Goal: Information Seeking & Learning: Learn about a topic

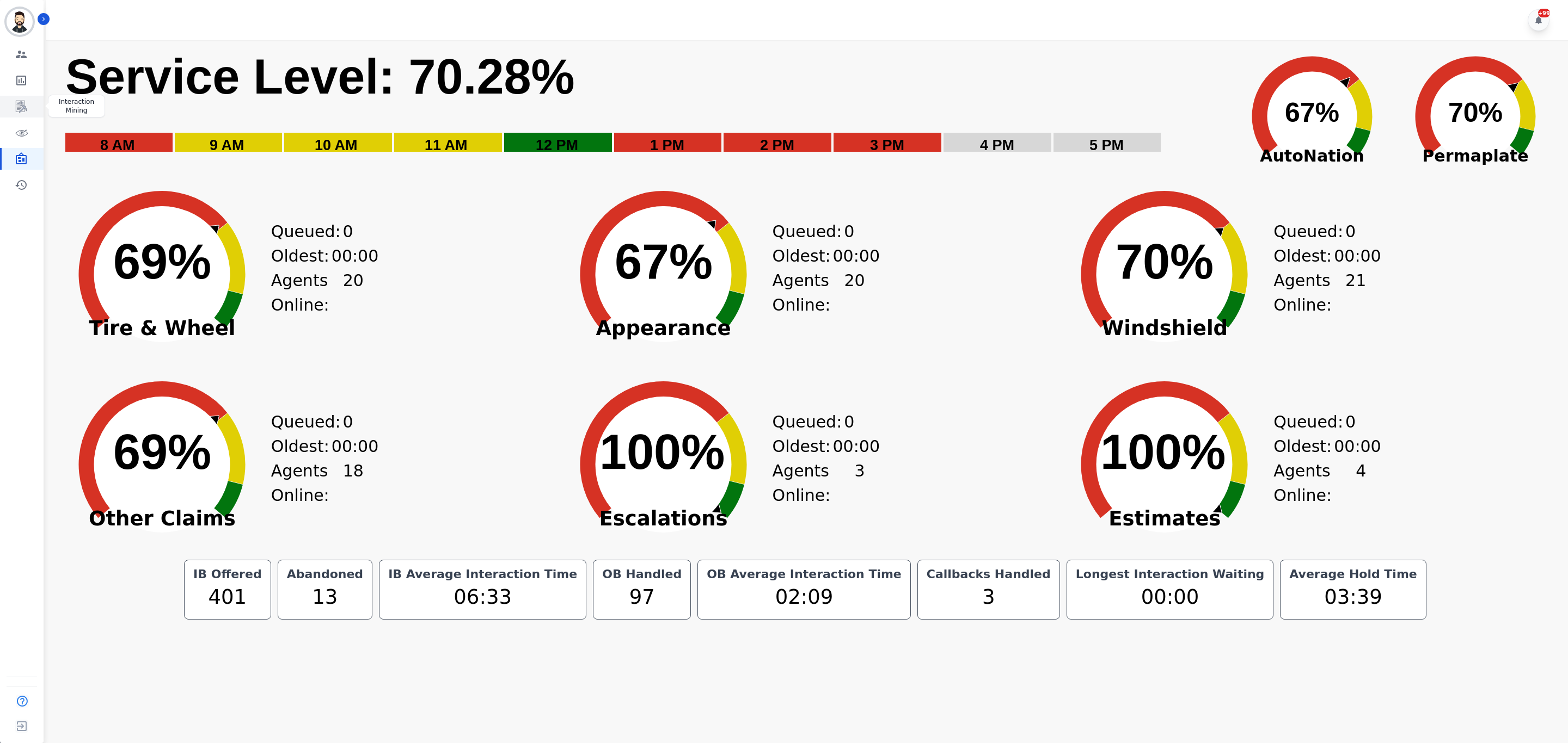
click at [23, 101] on icon "Sidebar" at bounding box center [21, 107] width 13 height 13
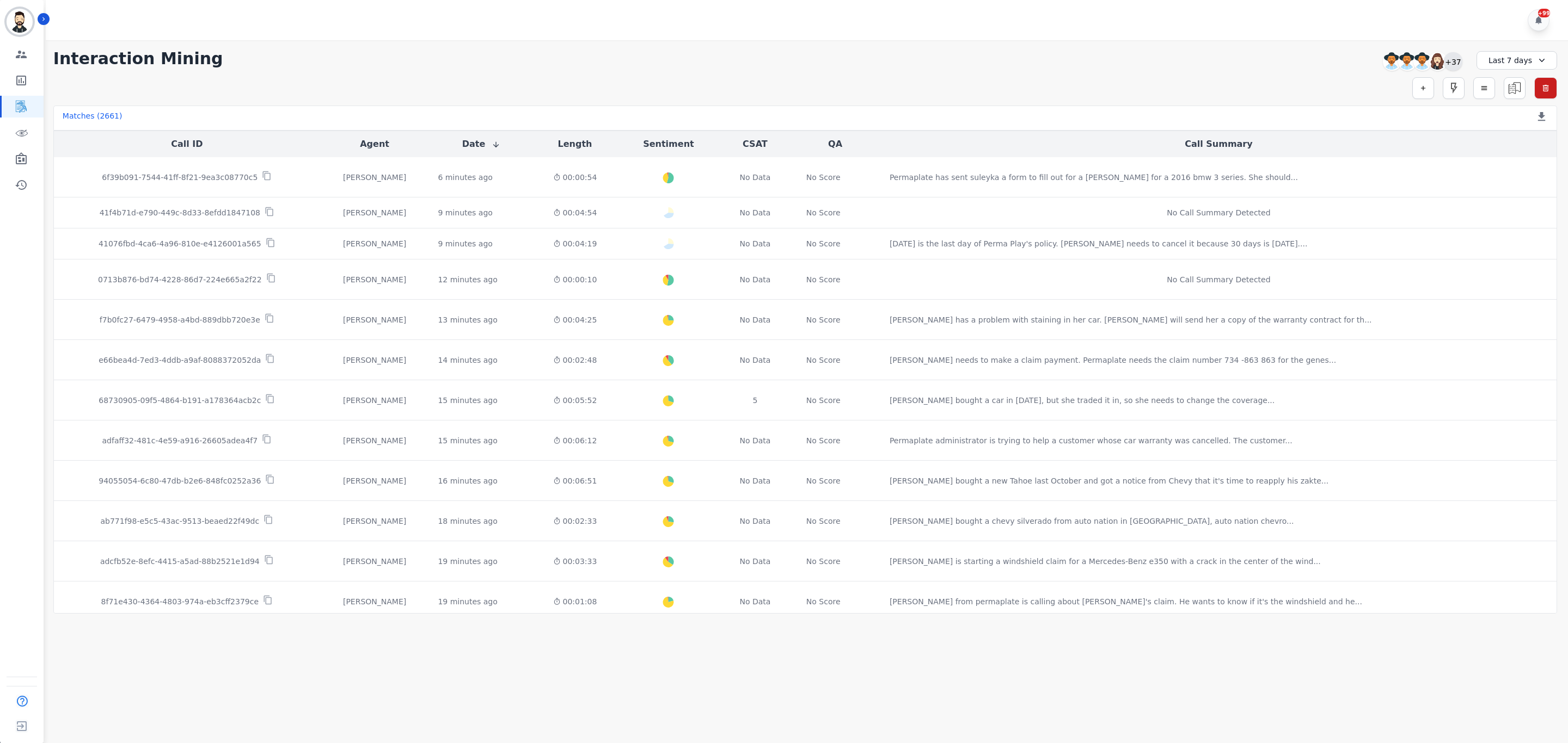
click at [1457, 64] on div "+37" at bounding box center [1453, 62] width 19 height 19
click at [1348, 82] on input "search" at bounding box center [1386, 86] width 152 height 19
type input "**"
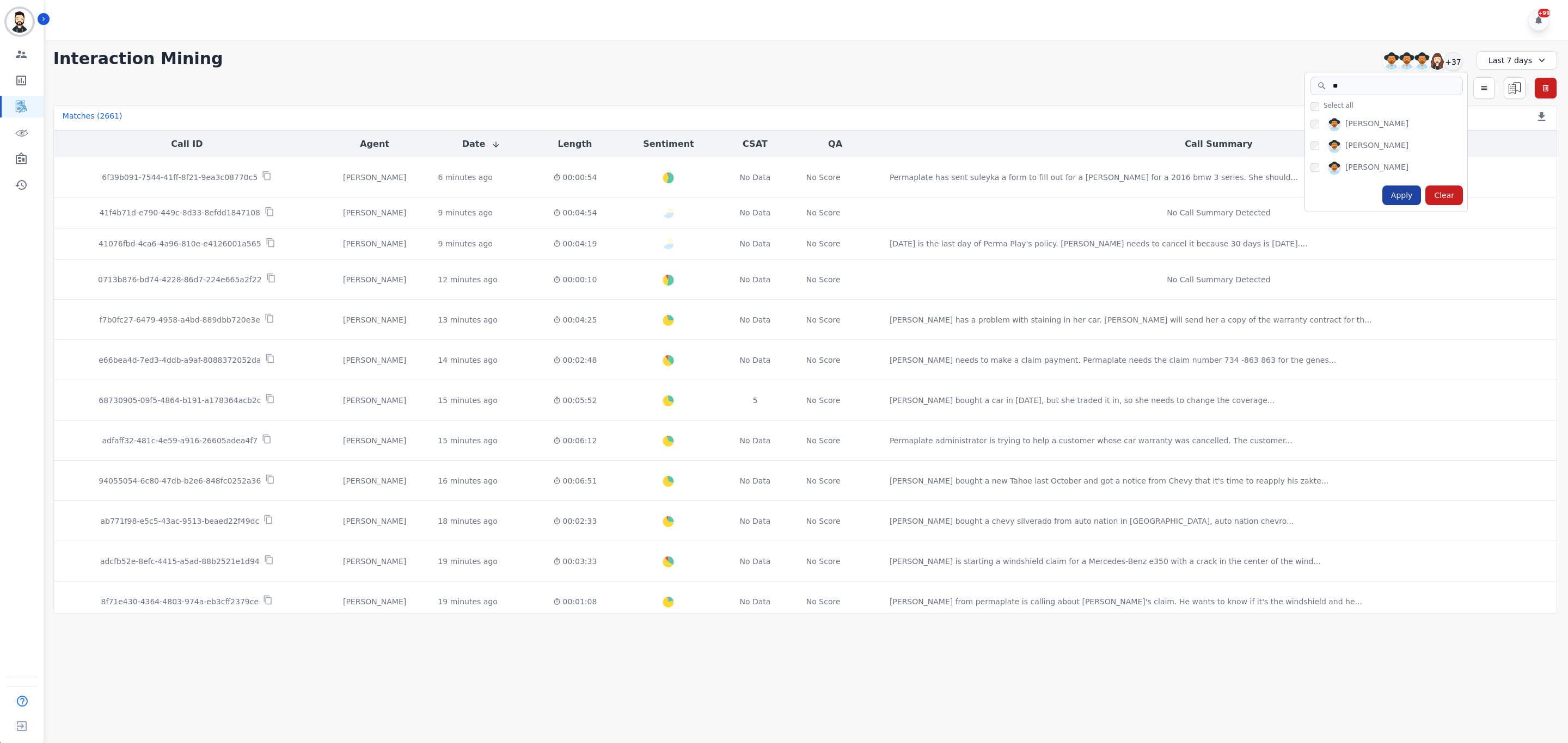
click at [1403, 201] on div "Apply" at bounding box center [1401, 195] width 39 height 19
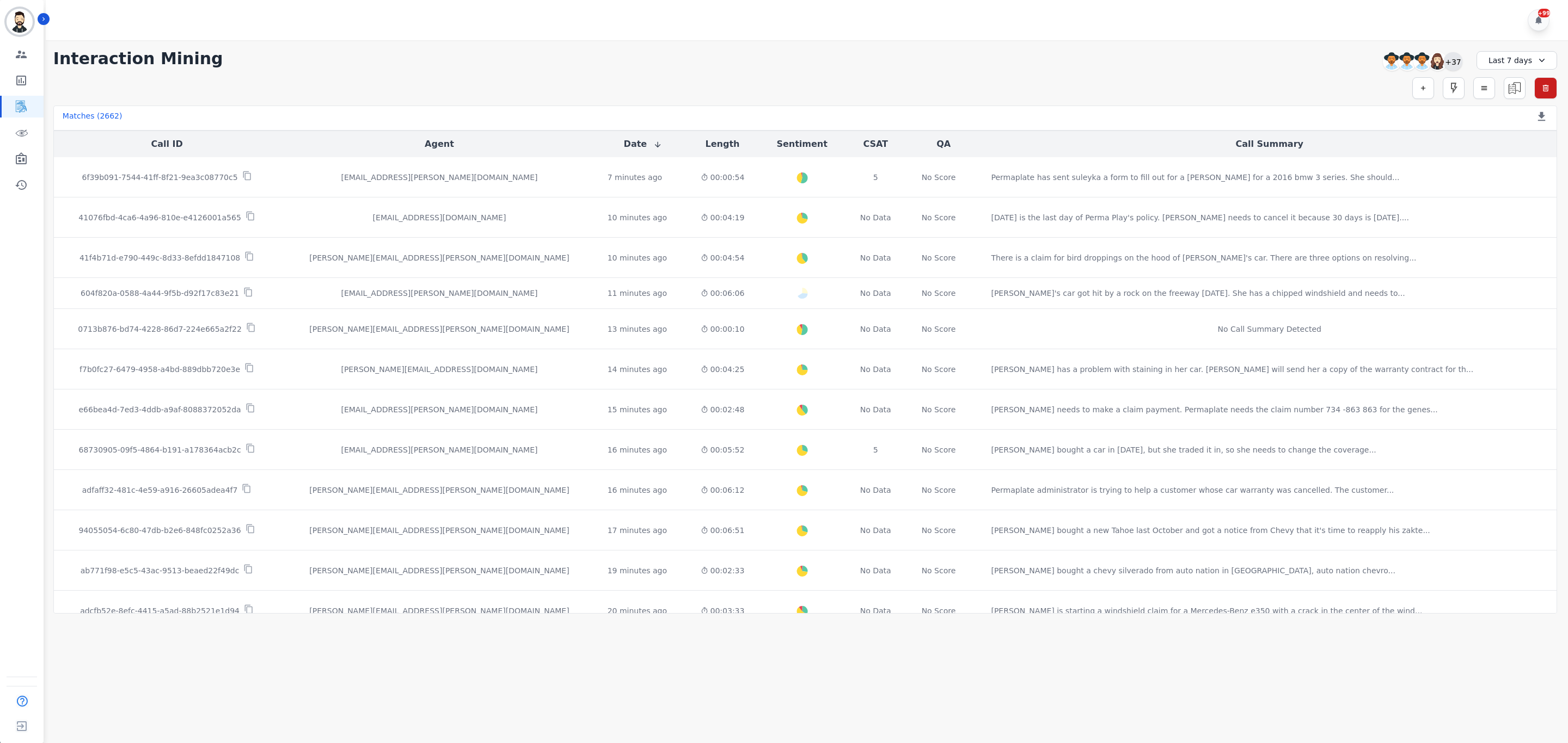
click at [1446, 64] on div "+37" at bounding box center [1453, 62] width 19 height 19
click at [1412, 88] on input "search" at bounding box center [1386, 86] width 152 height 19
type input "**"
click at [1403, 201] on div "Apply" at bounding box center [1401, 195] width 39 height 19
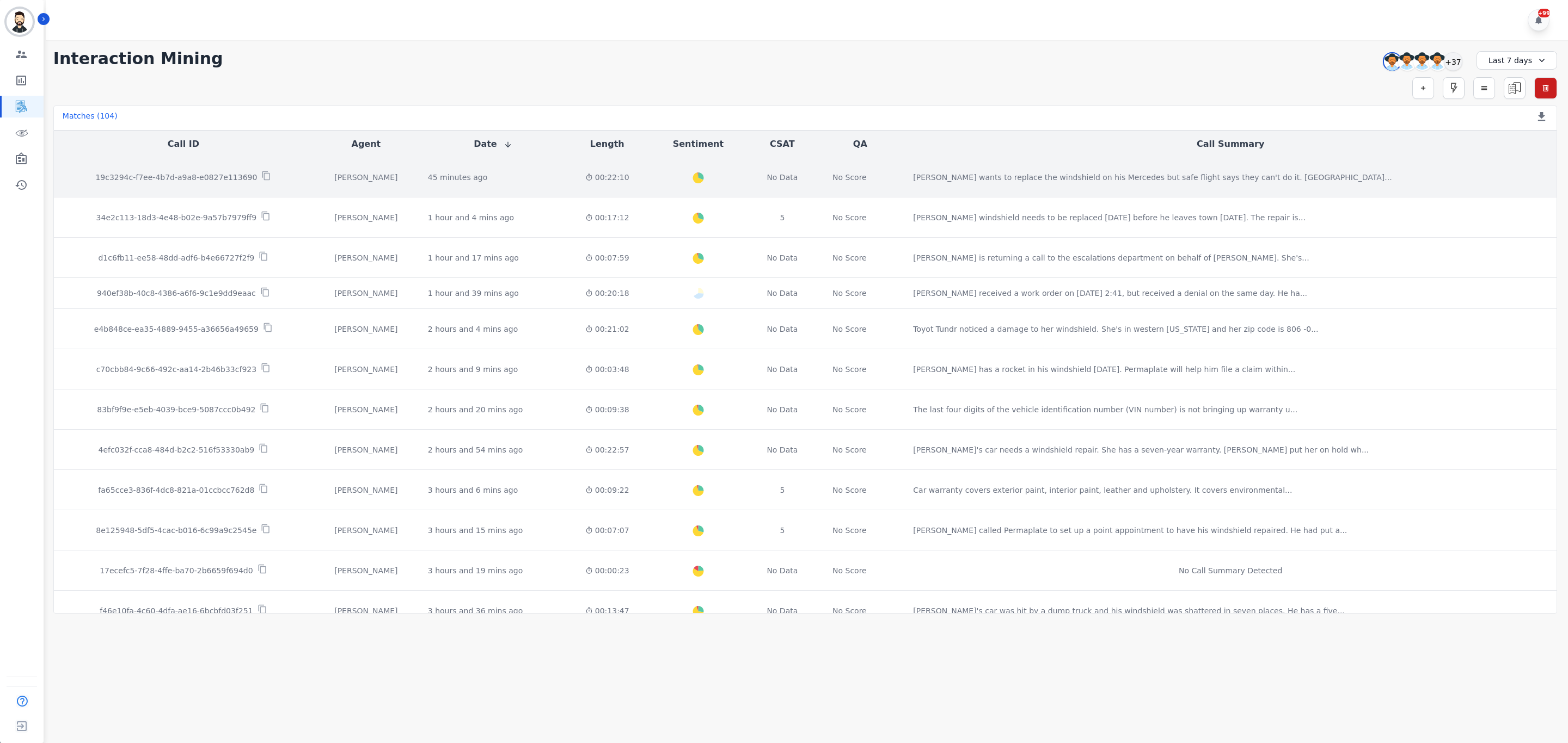
click at [190, 181] on p "19c3294c-f7ee-4b7d-a9a8-e0827e113690" at bounding box center [176, 177] width 162 height 11
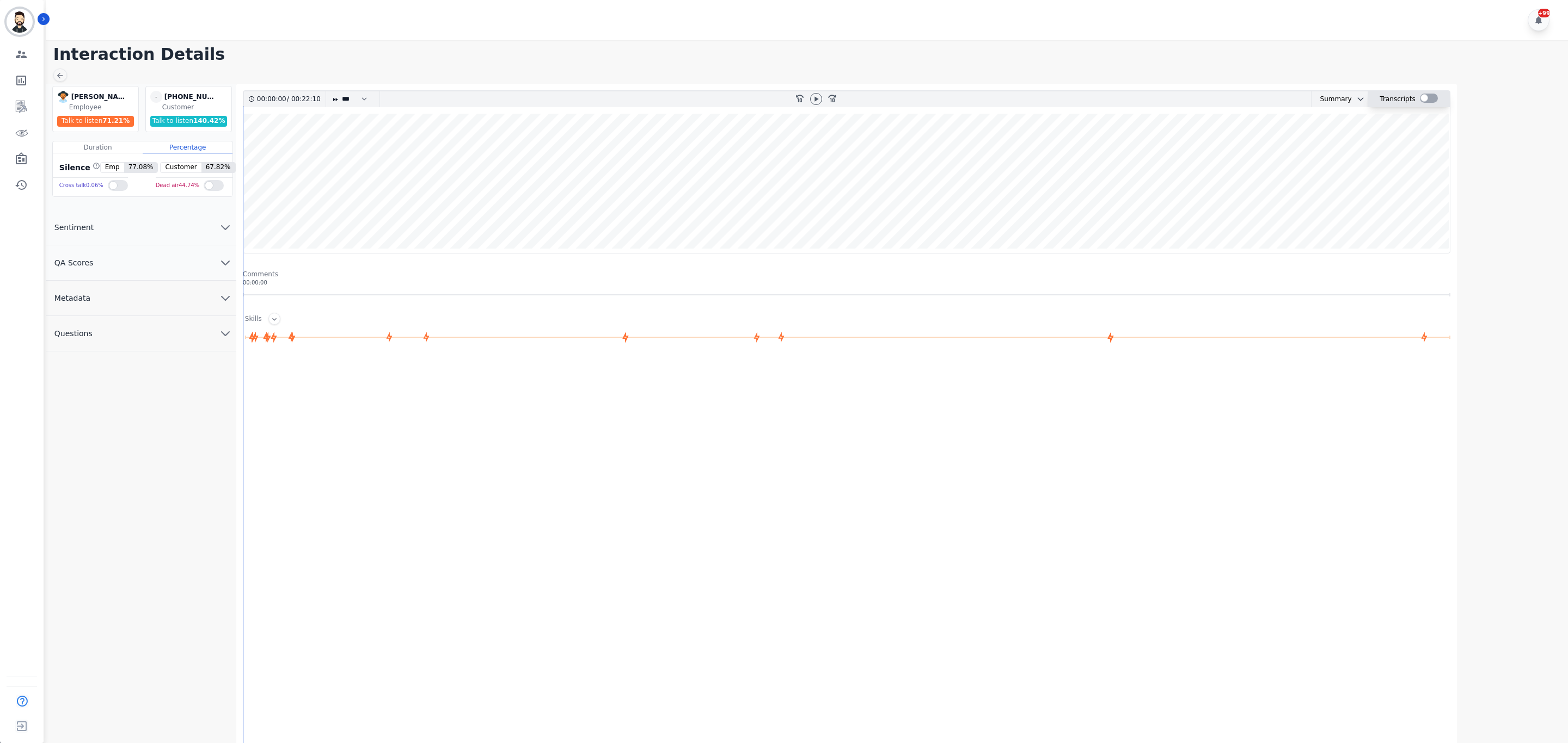
click at [1436, 98] on div "Transcripts" at bounding box center [1408, 100] width 82 height 16
click at [1423, 98] on div at bounding box center [1428, 98] width 18 height 9
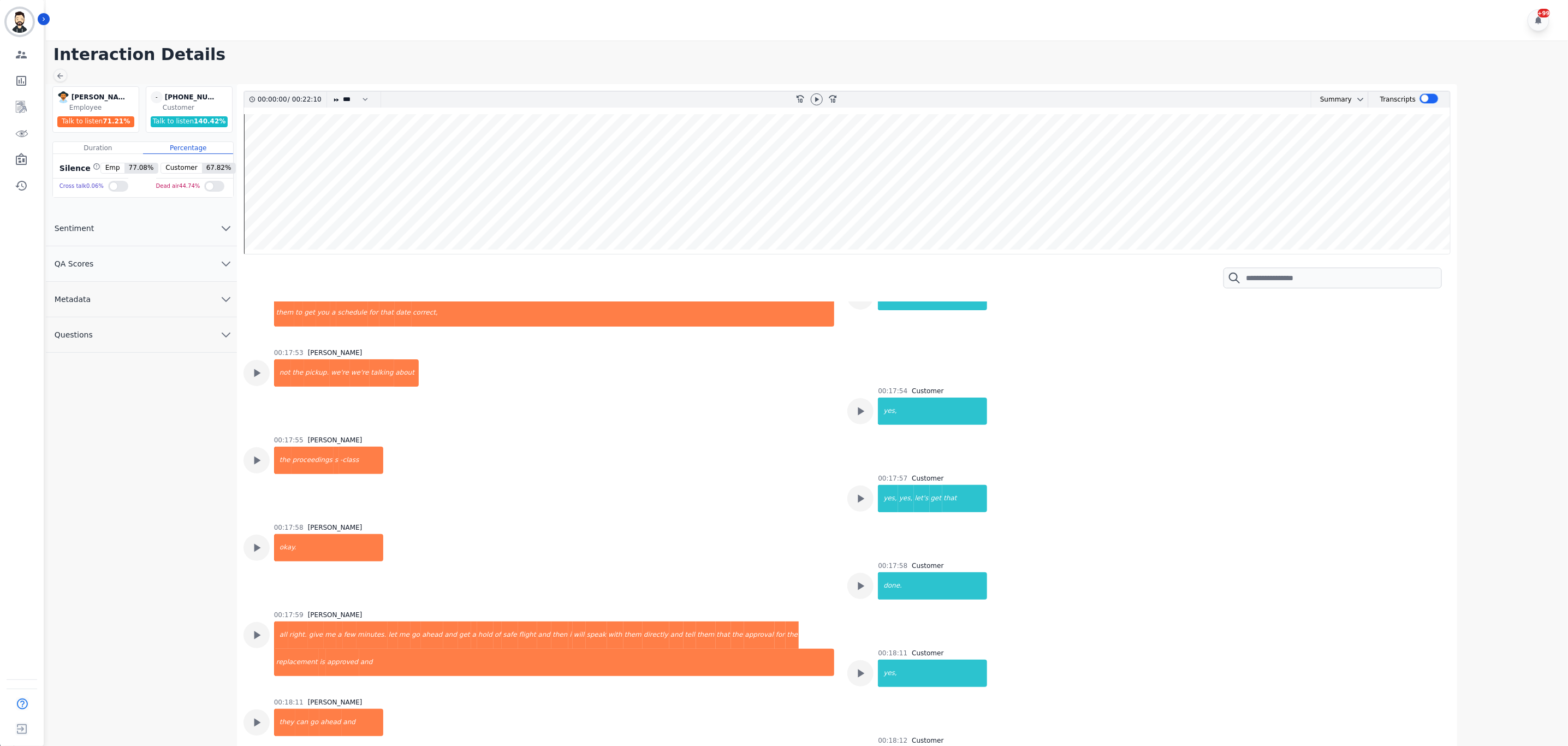
scroll to position [8977, 0]
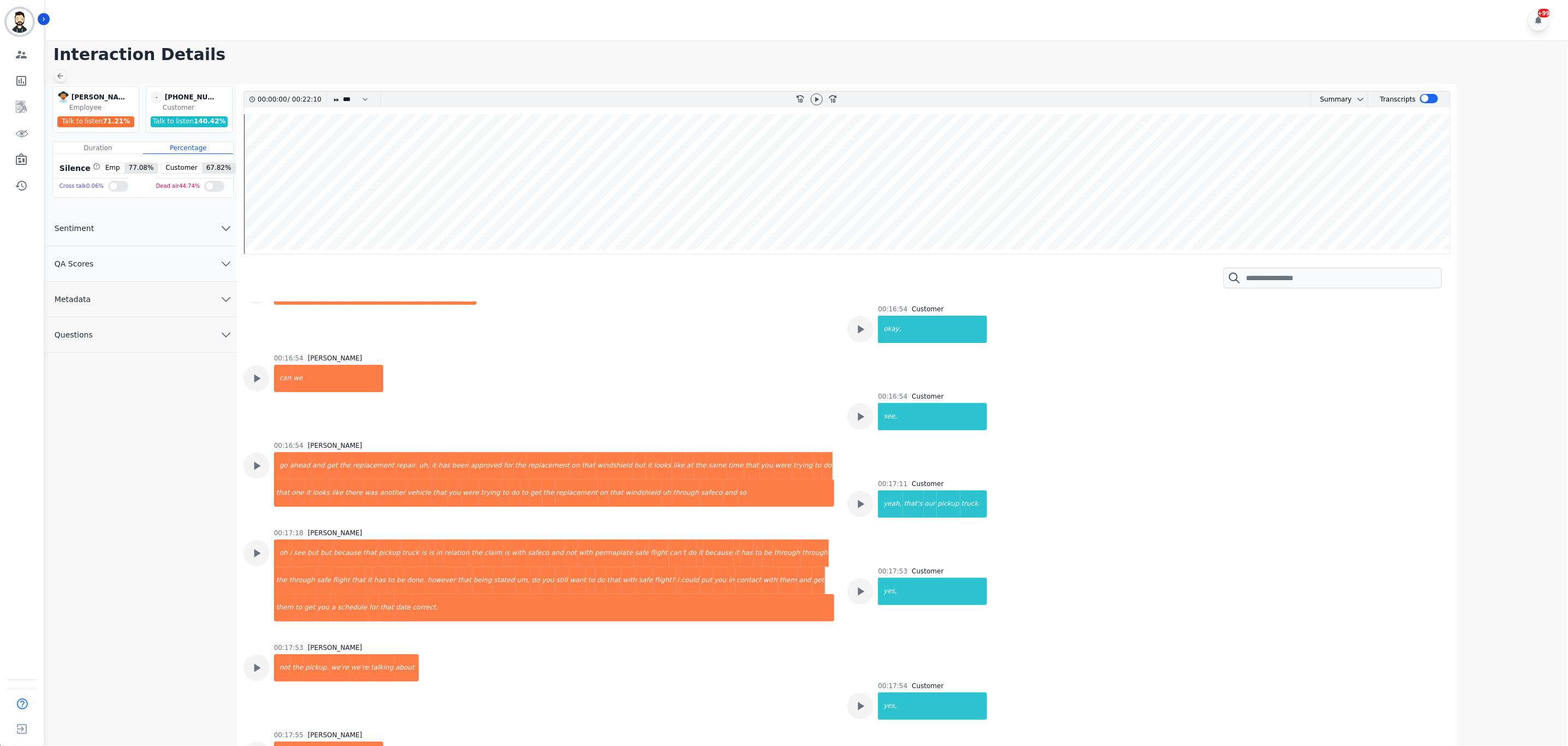
click at [61, 71] on icon at bounding box center [59, 75] width 9 height 9
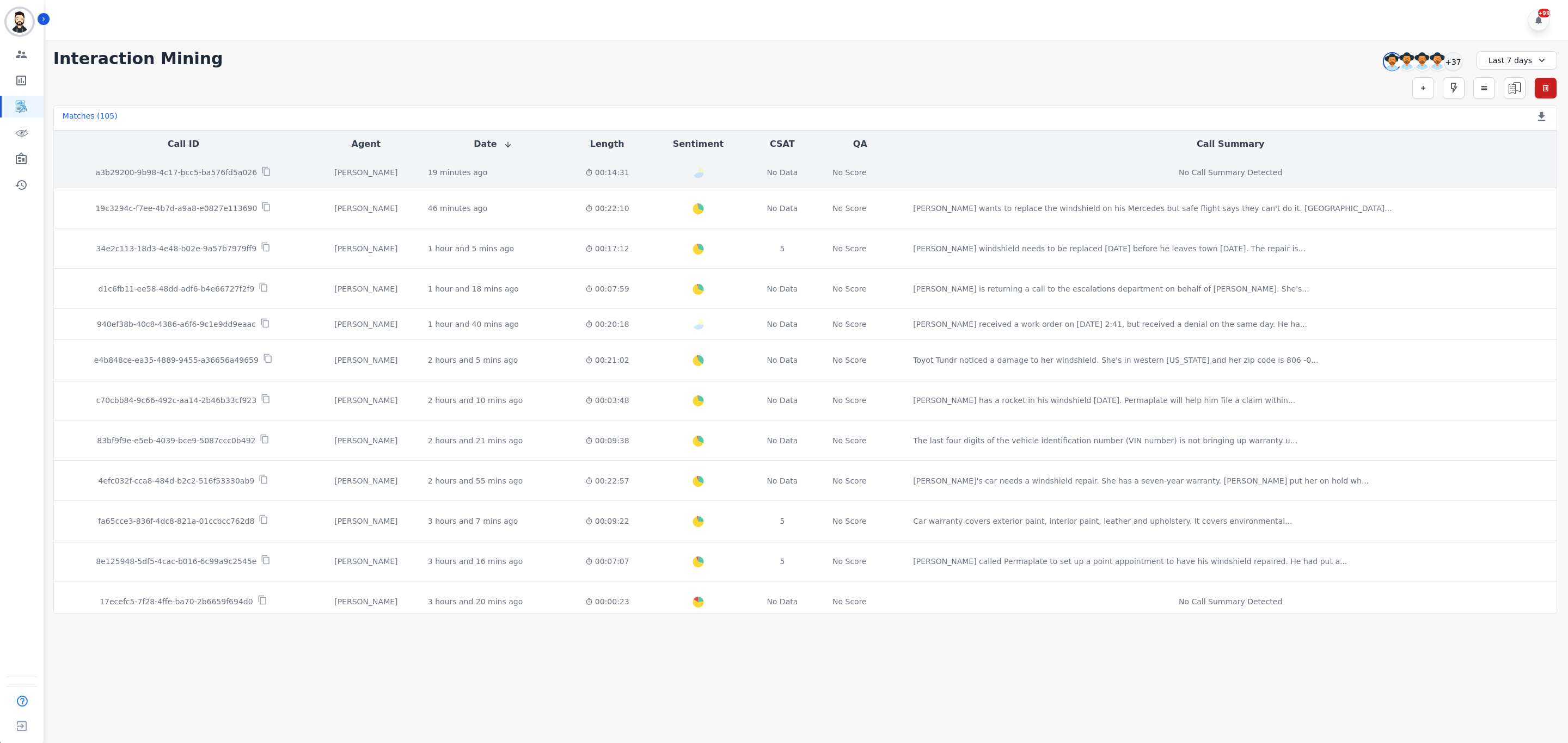
click at [205, 169] on p "a3b29200-9b98-4c17-bcc5-ba576fd5a026" at bounding box center [176, 172] width 162 height 11
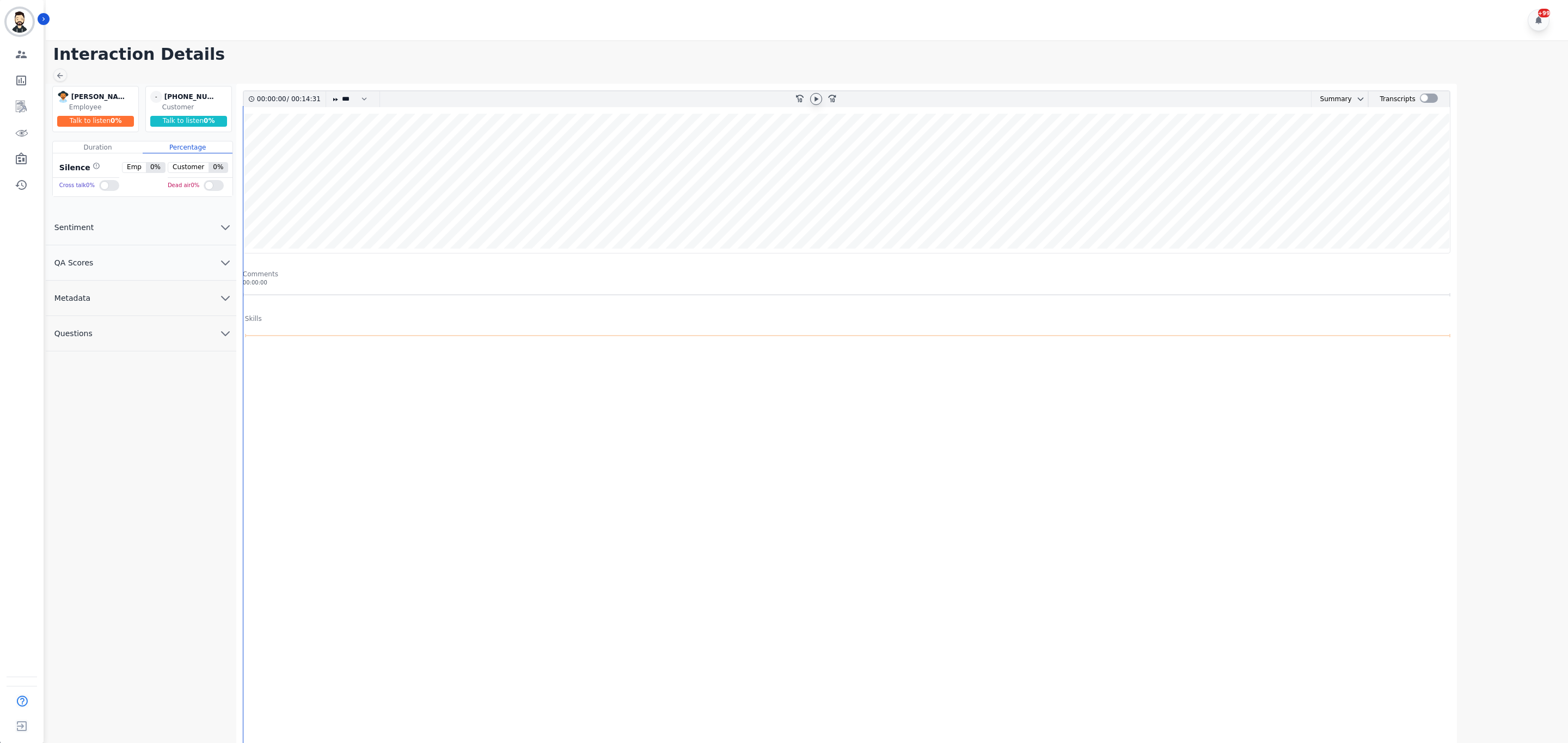
click at [817, 103] on icon at bounding box center [816, 98] width 9 height 9
click at [1430, 95] on div at bounding box center [1428, 98] width 18 height 9
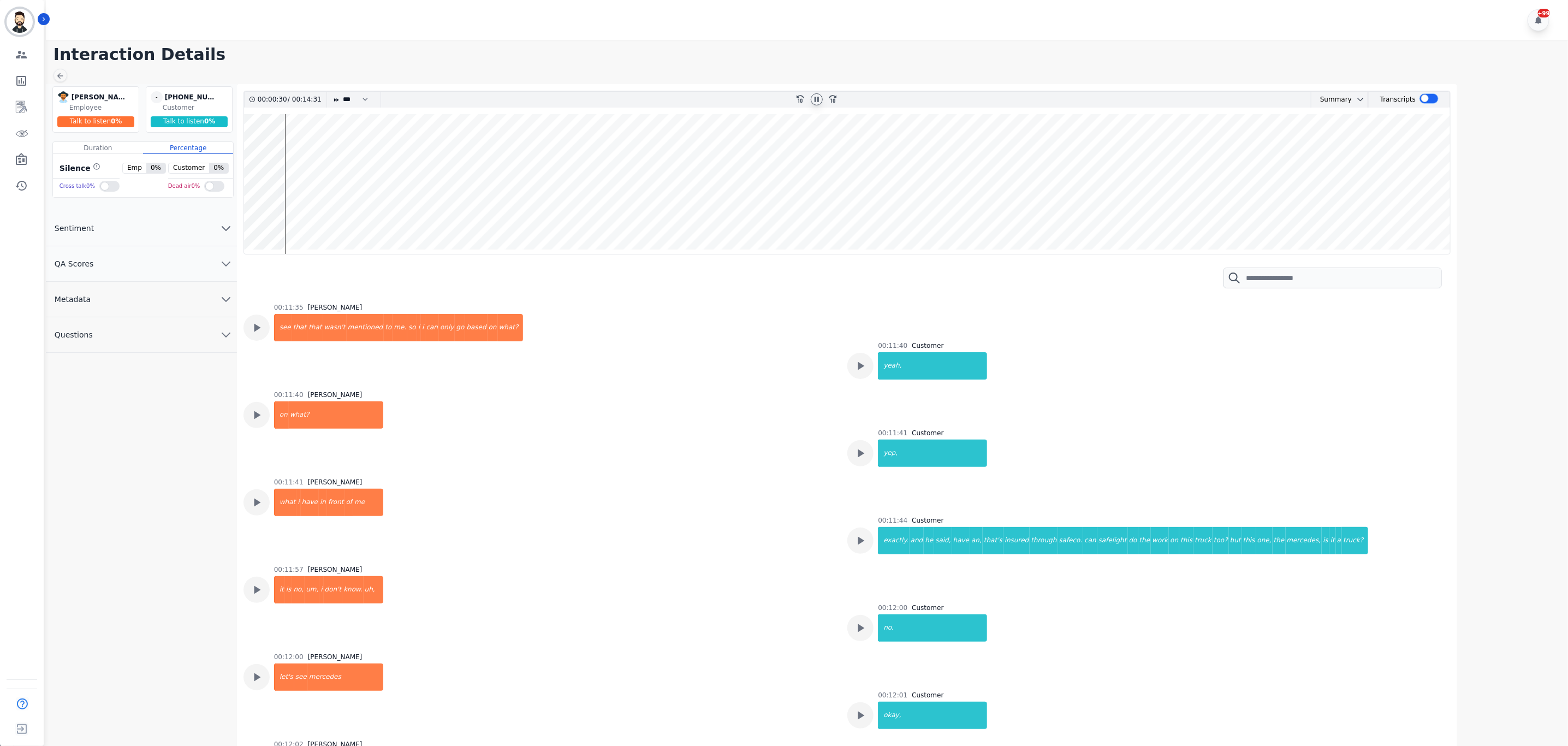
scroll to position [3933, 0]
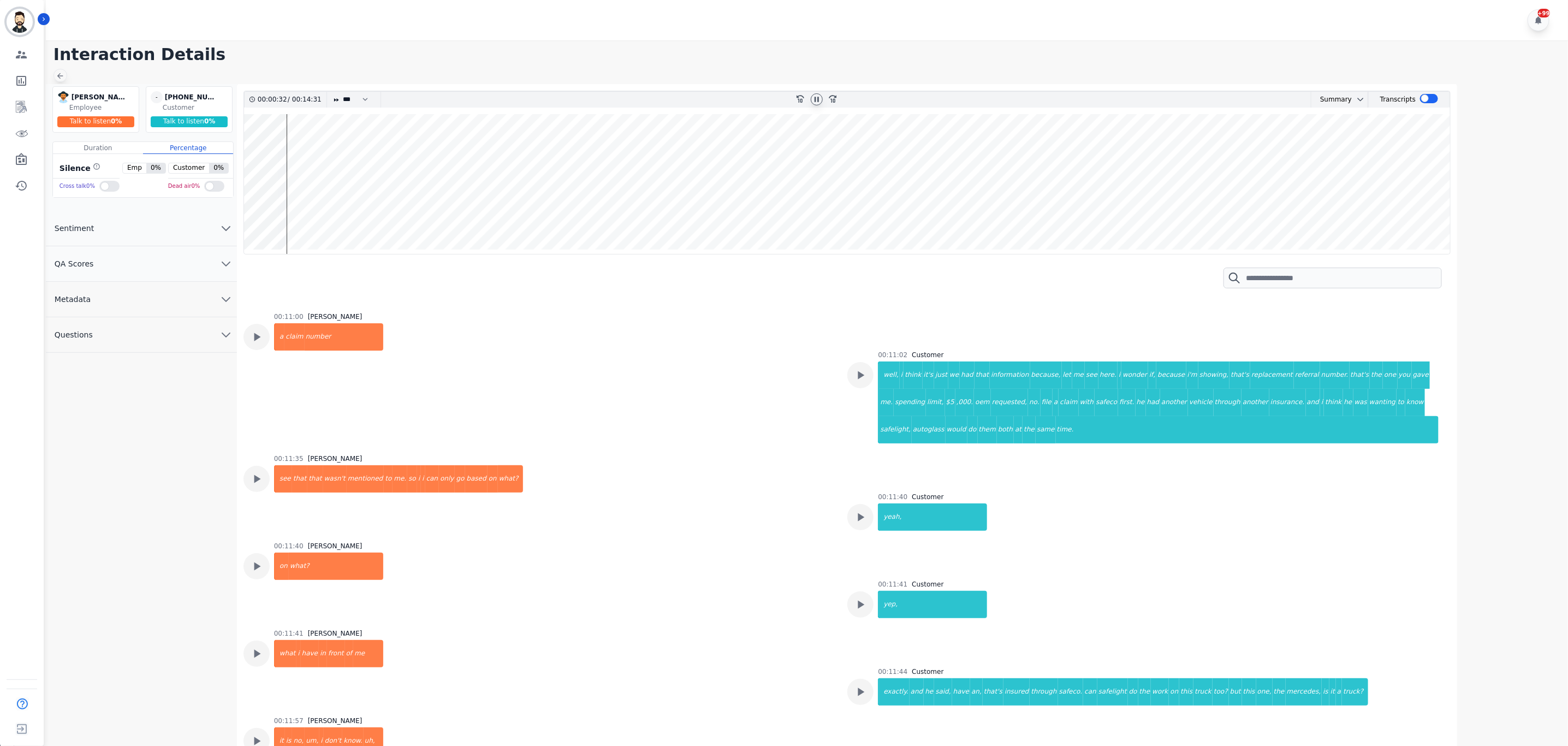
click at [63, 77] on icon at bounding box center [59, 75] width 9 height 9
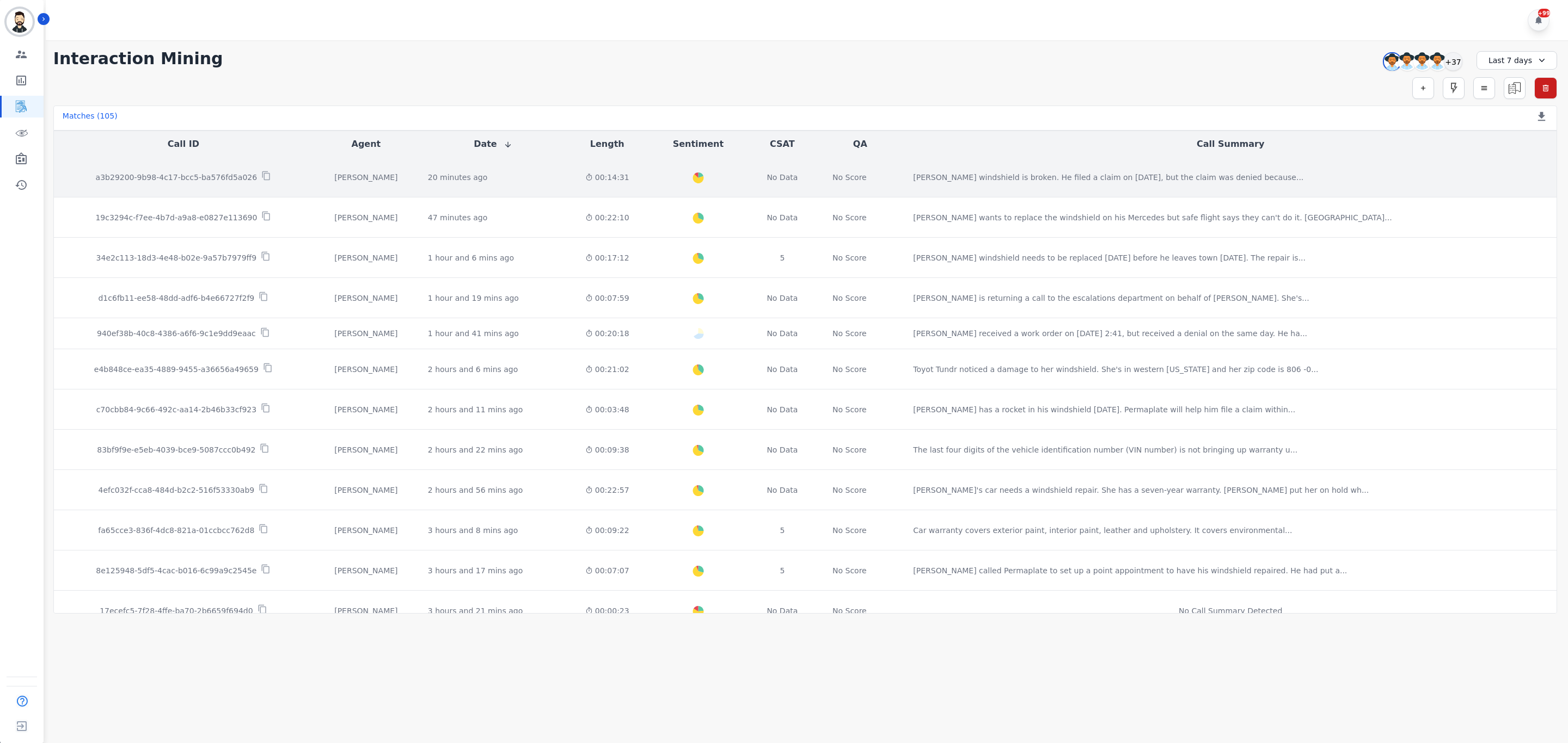
click at [247, 177] on p "a3b29200-9b98-4c17-bcc5-ba576fd5a026" at bounding box center [176, 177] width 162 height 11
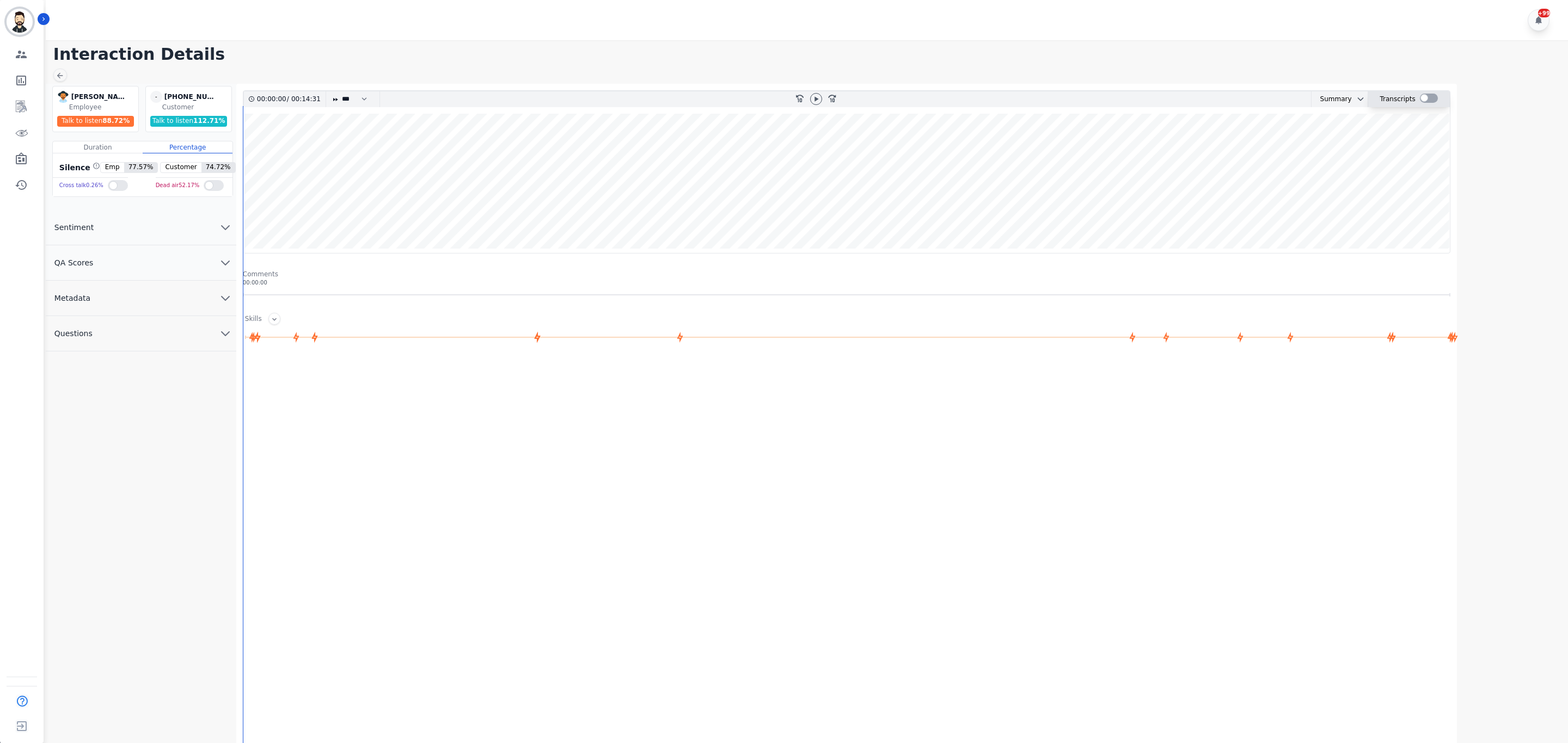
click at [1420, 96] on div at bounding box center [1428, 98] width 18 height 9
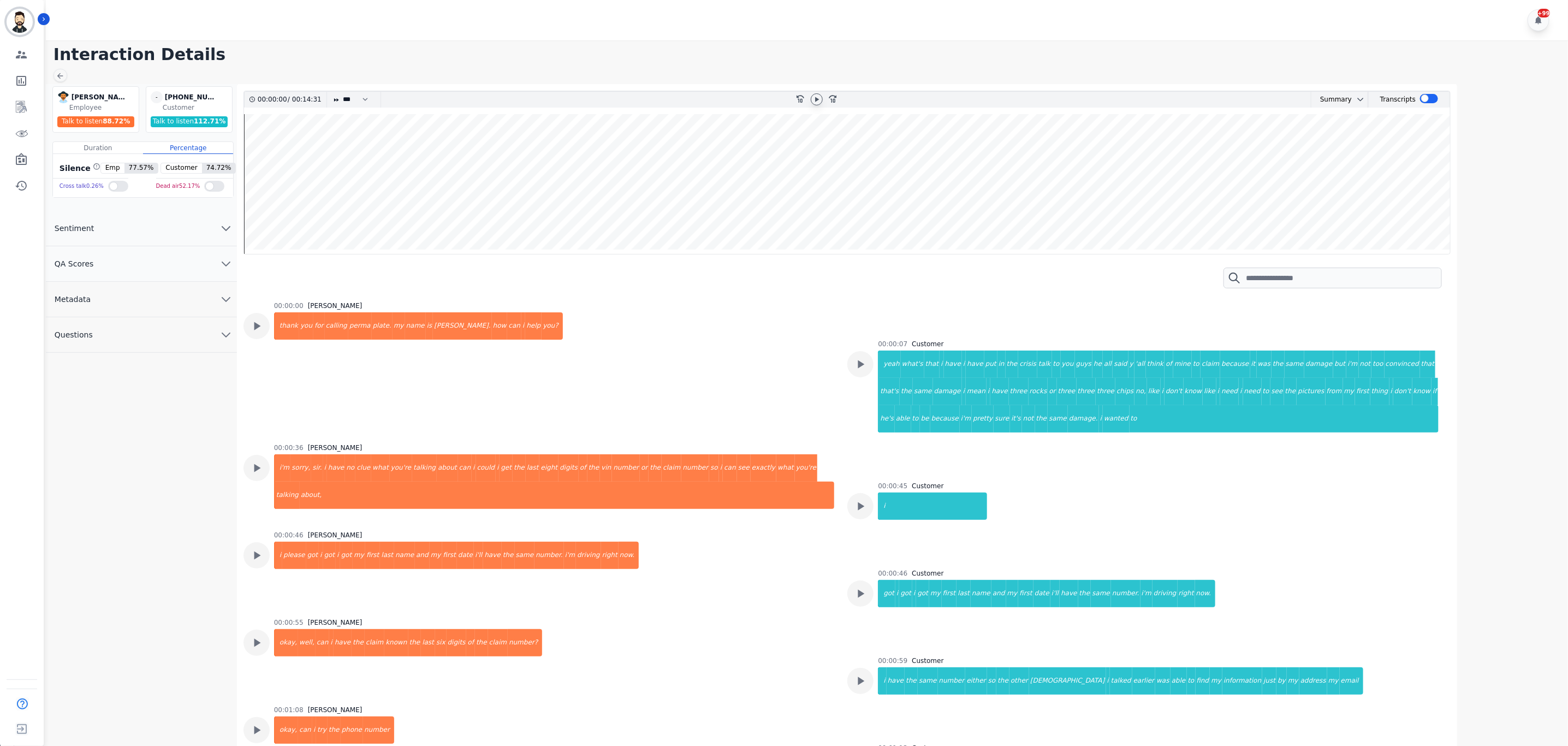
click at [813, 100] on icon at bounding box center [816, 99] width 9 height 9
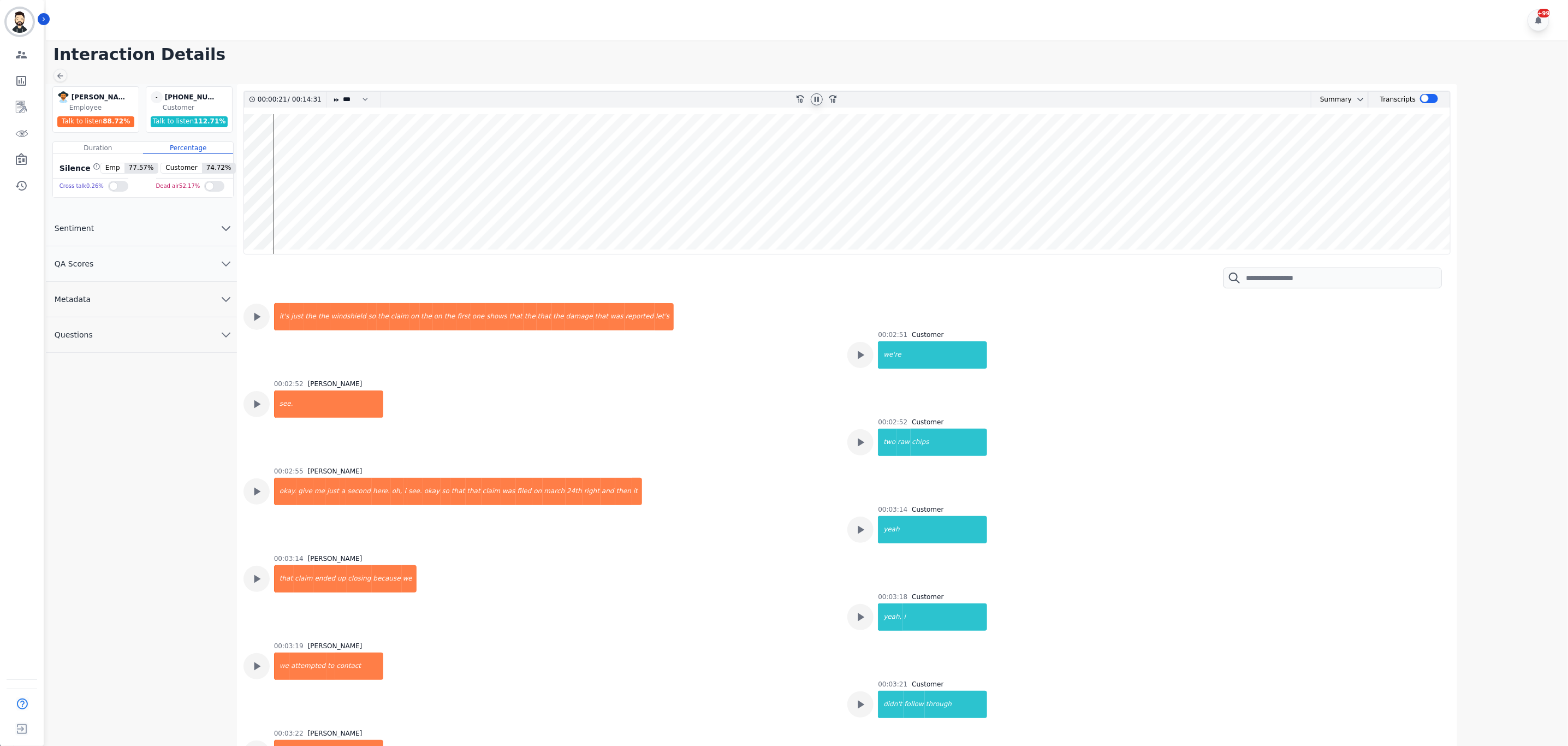
scroll to position [1229, 0]
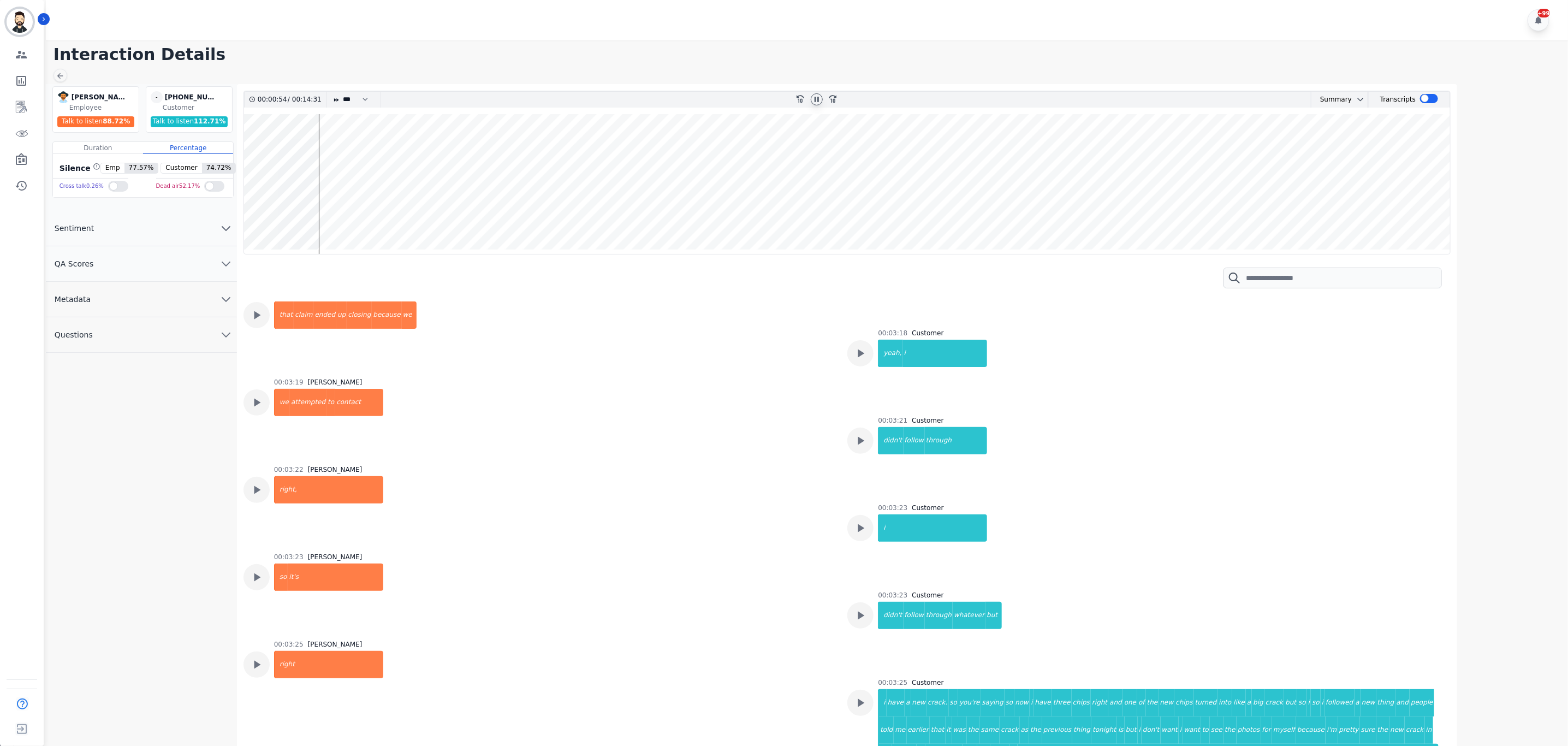
click at [818, 101] on icon at bounding box center [816, 99] width 5 height 5
click at [64, 77] on icon at bounding box center [59, 75] width 9 height 9
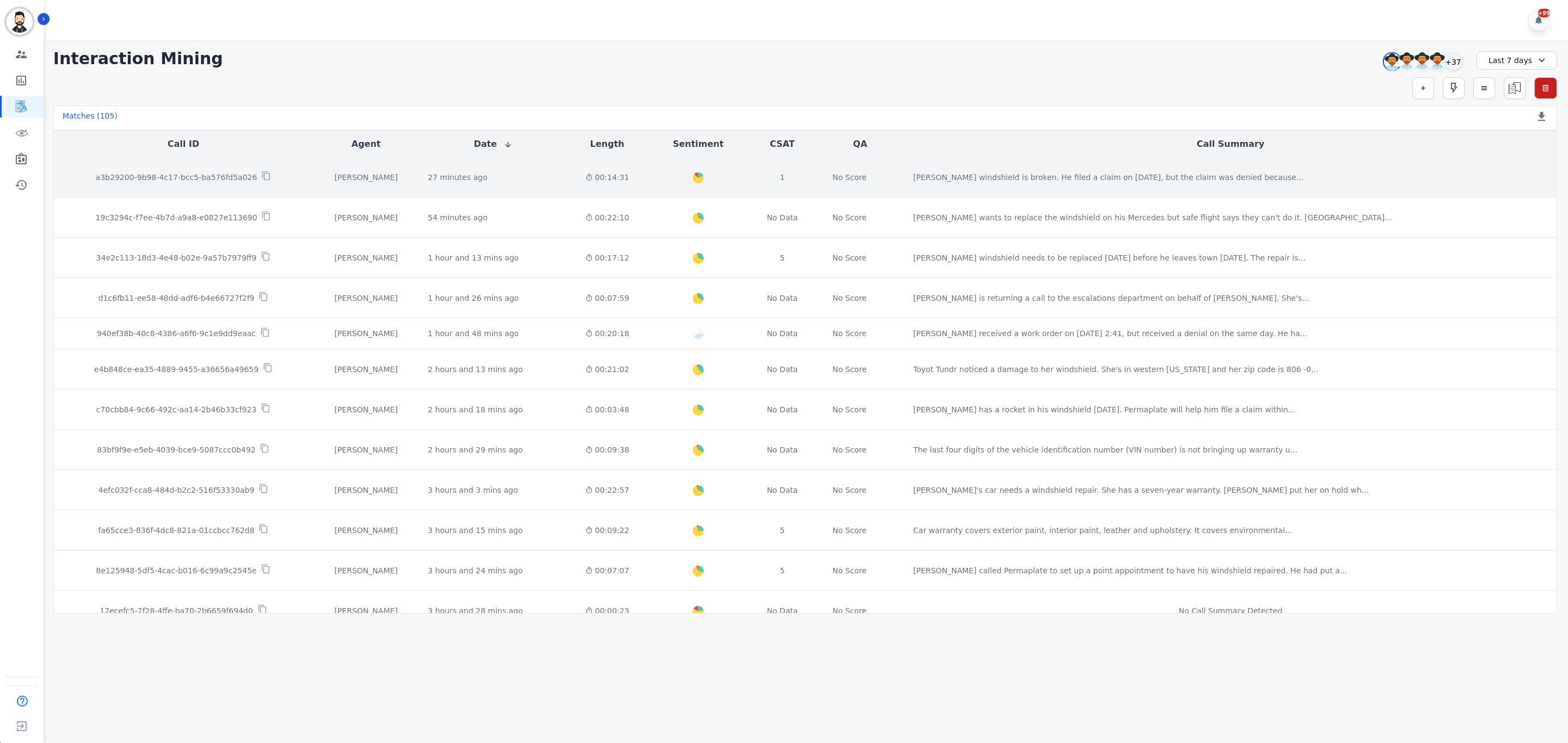
click at [234, 177] on p "a3b29200-9b98-4c17-bcc5-ba576fd5a026" at bounding box center [176, 177] width 162 height 11
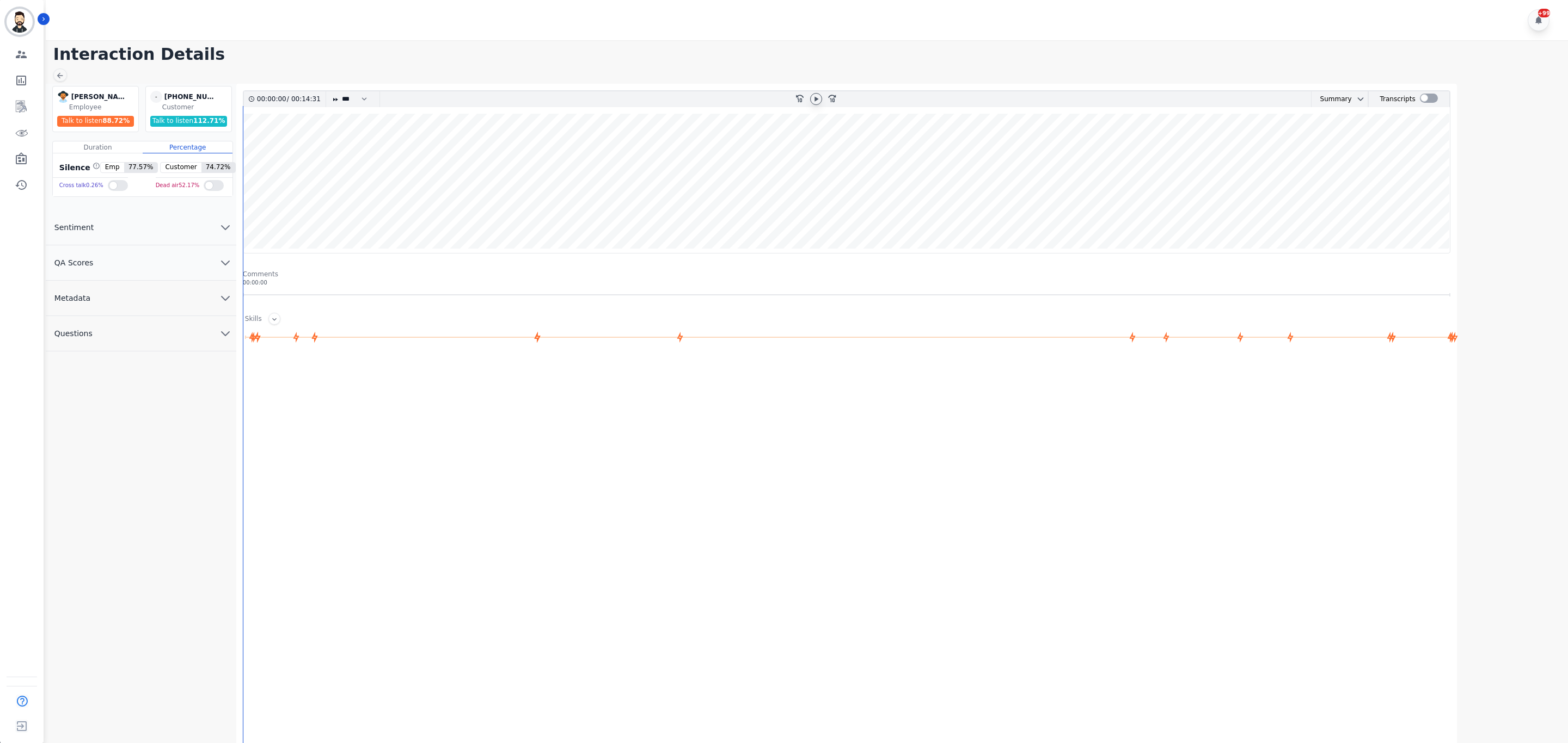
click at [819, 94] on icon at bounding box center [816, 98] width 9 height 9
click at [459, 199] on wave at bounding box center [847, 183] width 1206 height 140
click at [1430, 96] on div at bounding box center [1428, 98] width 18 height 9
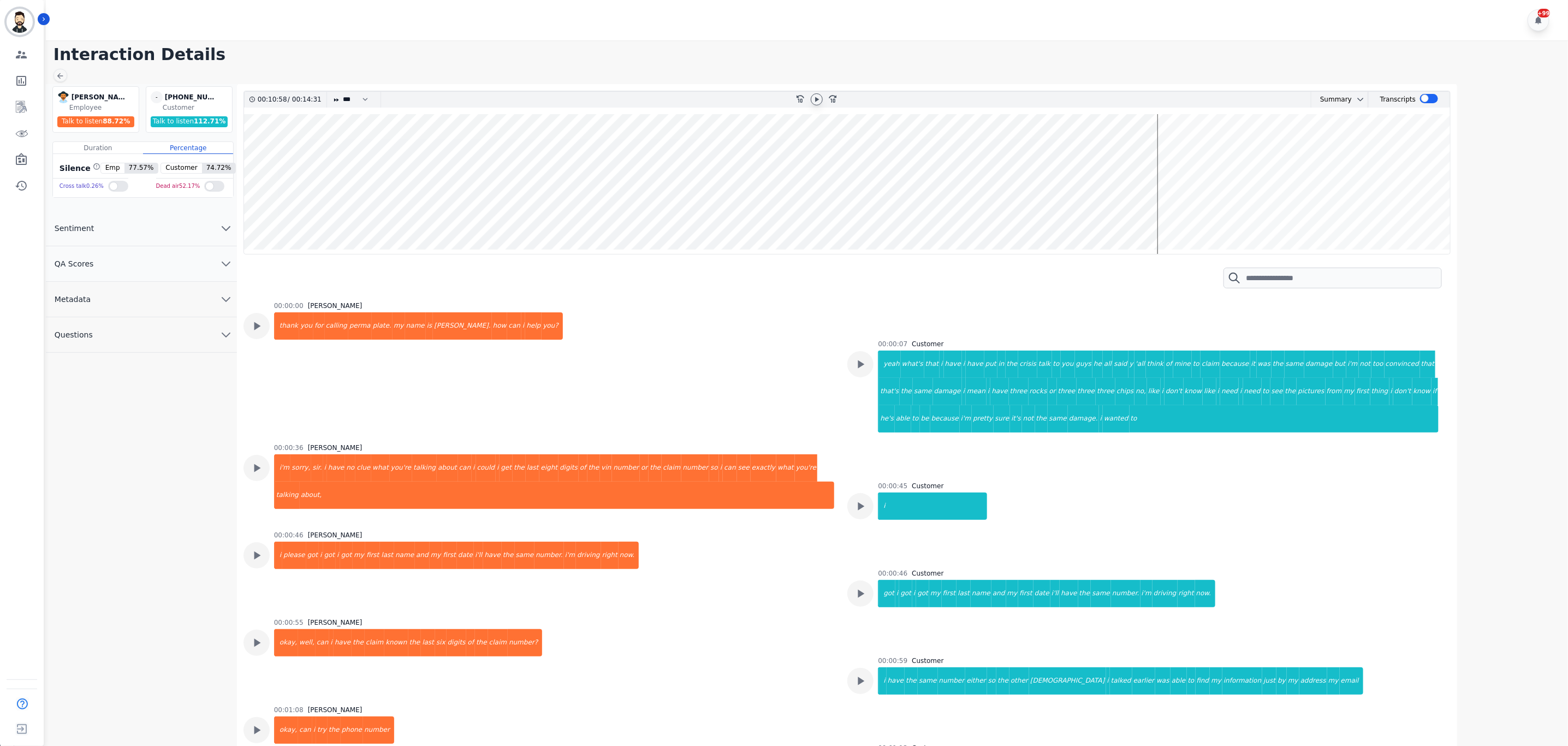
click at [814, 99] on icon at bounding box center [816, 99] width 9 height 9
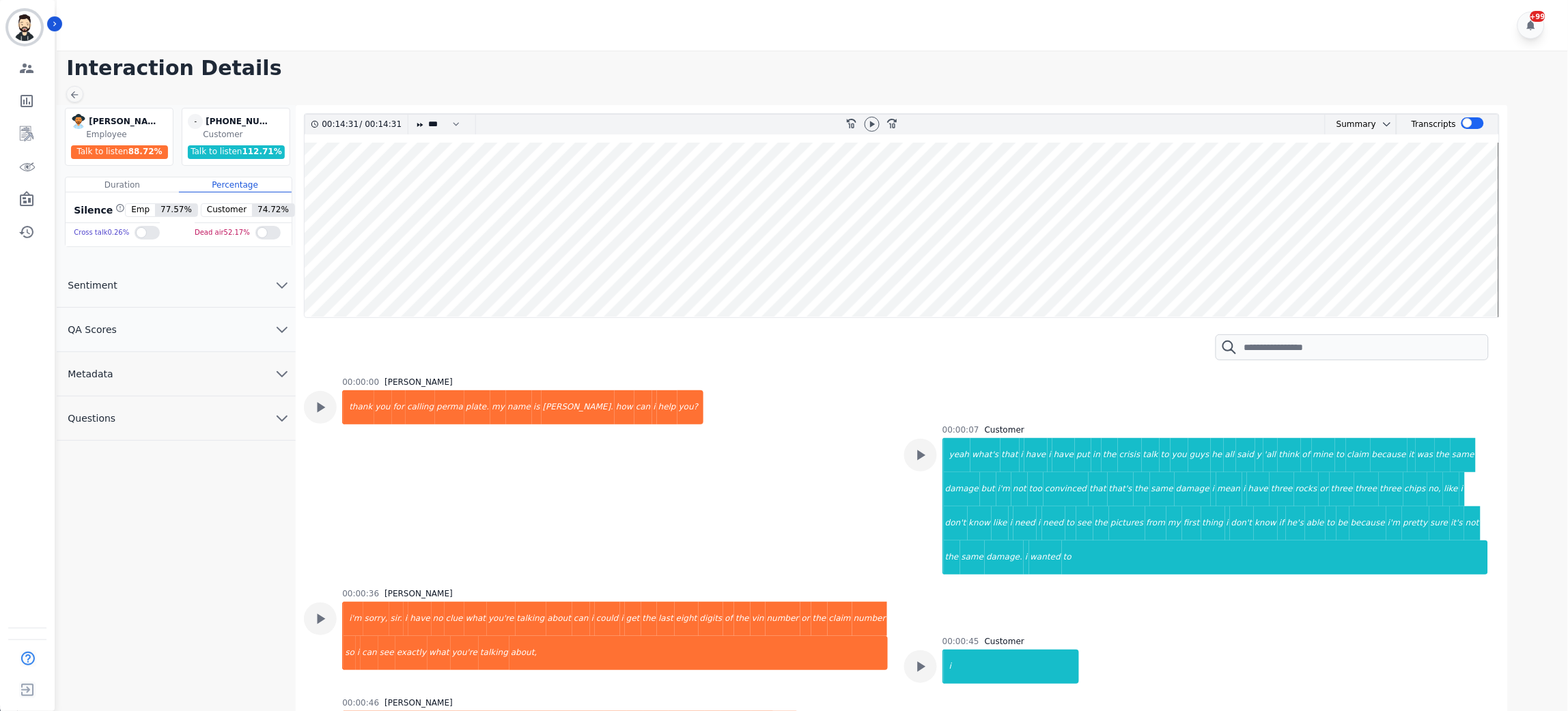
drag, startPoint x: 551, startPoint y: 258, endPoint x: 390, endPoint y: 249, distance: 161.3
click at [394, 262] on wave at bounding box center [902, 230] width 1194 height 175
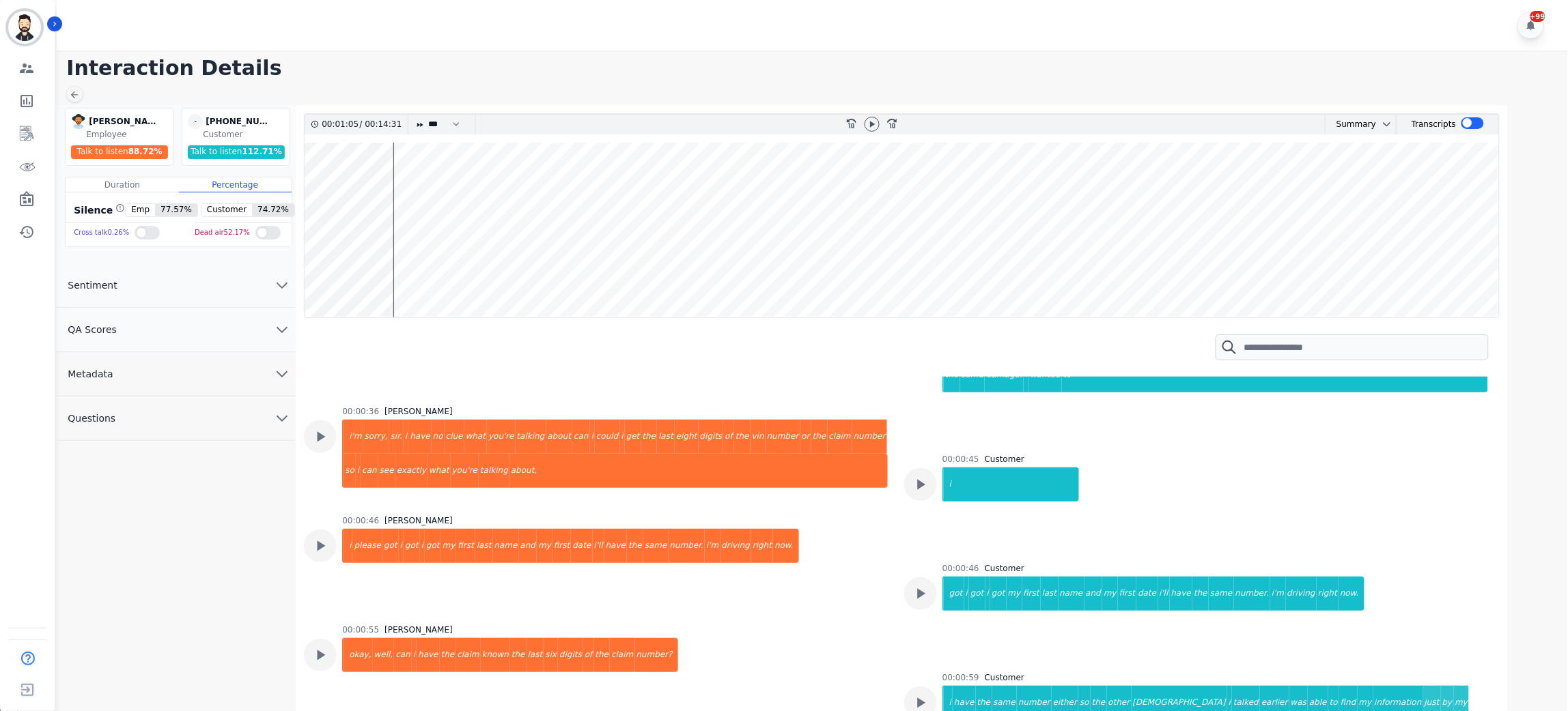
click at [389, 246] on wave at bounding box center [902, 230] width 1194 height 175
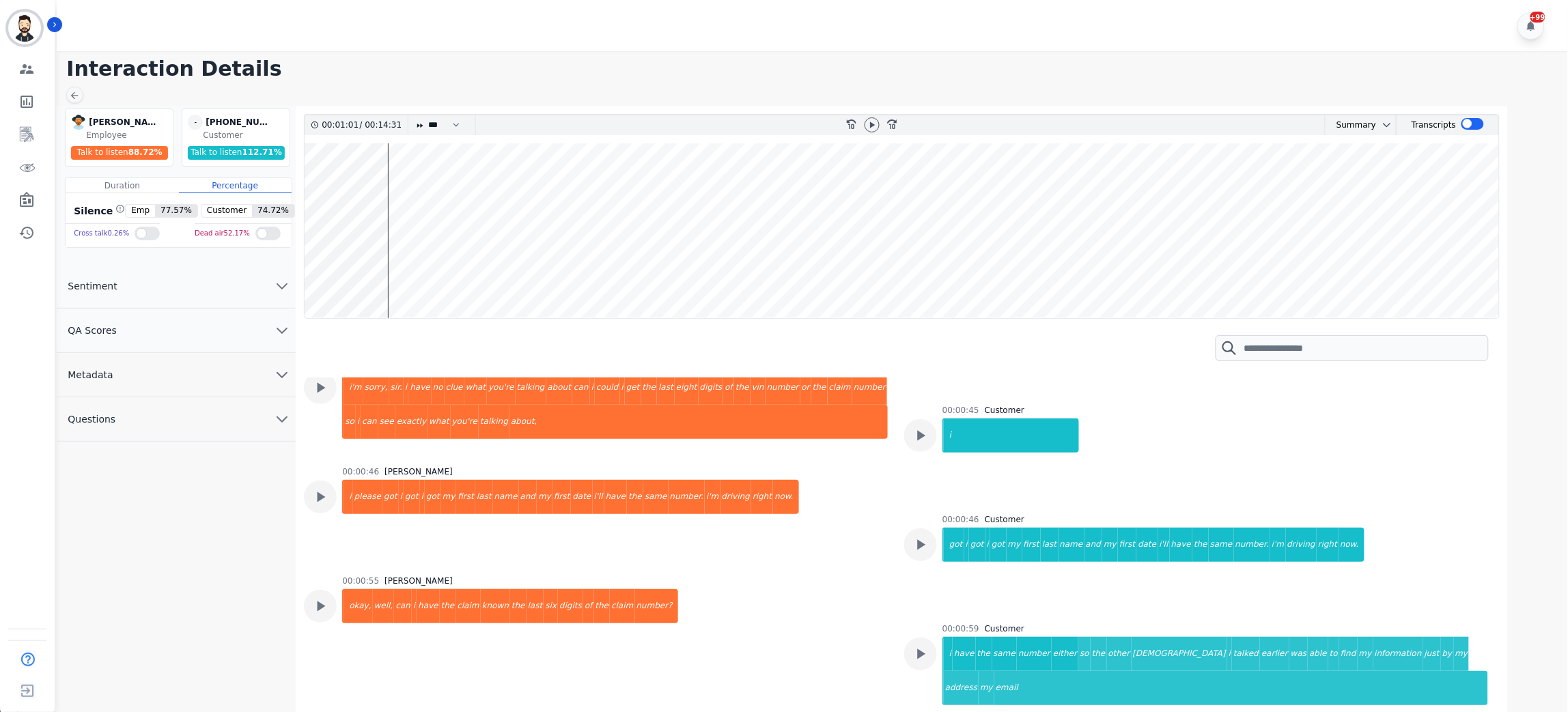
scroll to position [235, 0]
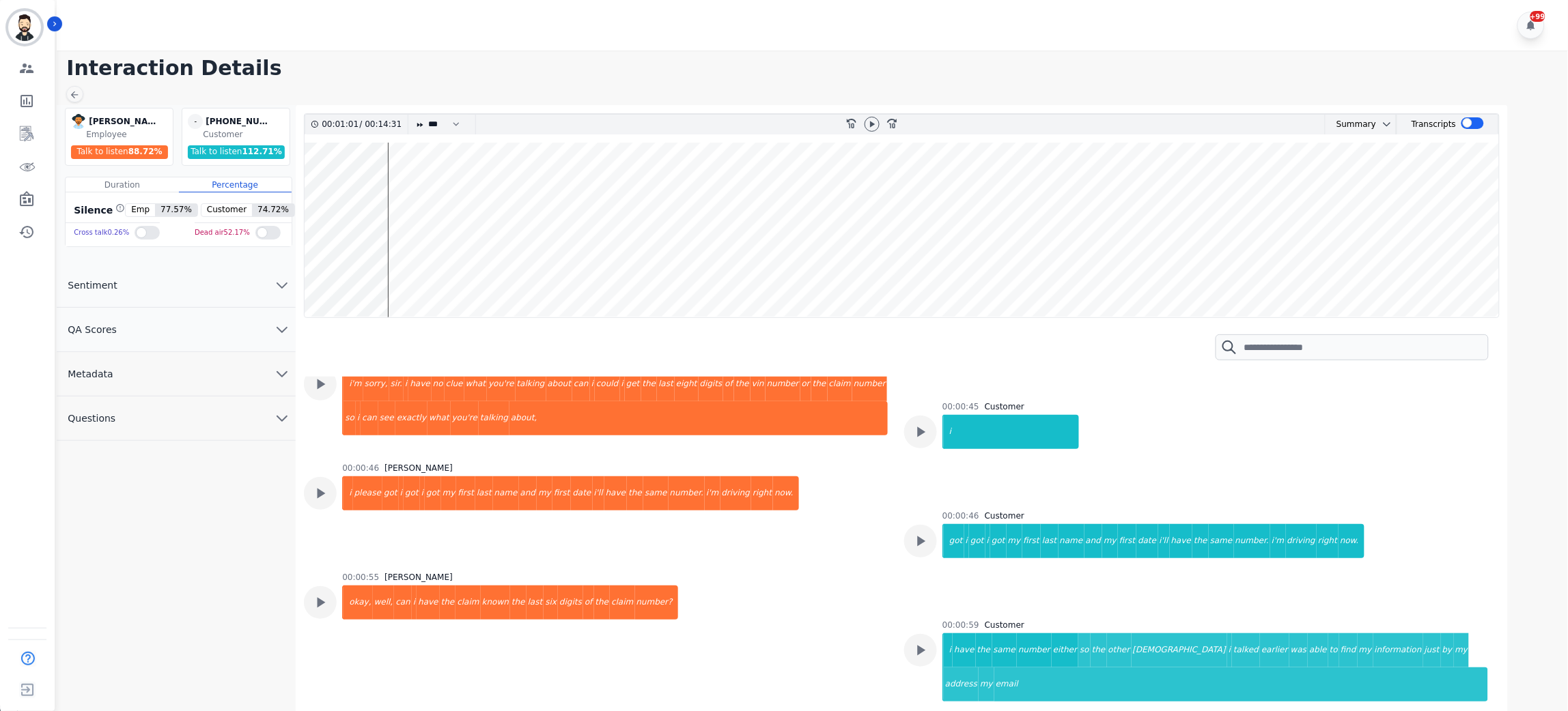
drag, startPoint x: 392, startPoint y: 213, endPoint x: 355, endPoint y: 206, distance: 37.7
click at [355, 206] on wave at bounding box center [902, 230] width 1194 height 175
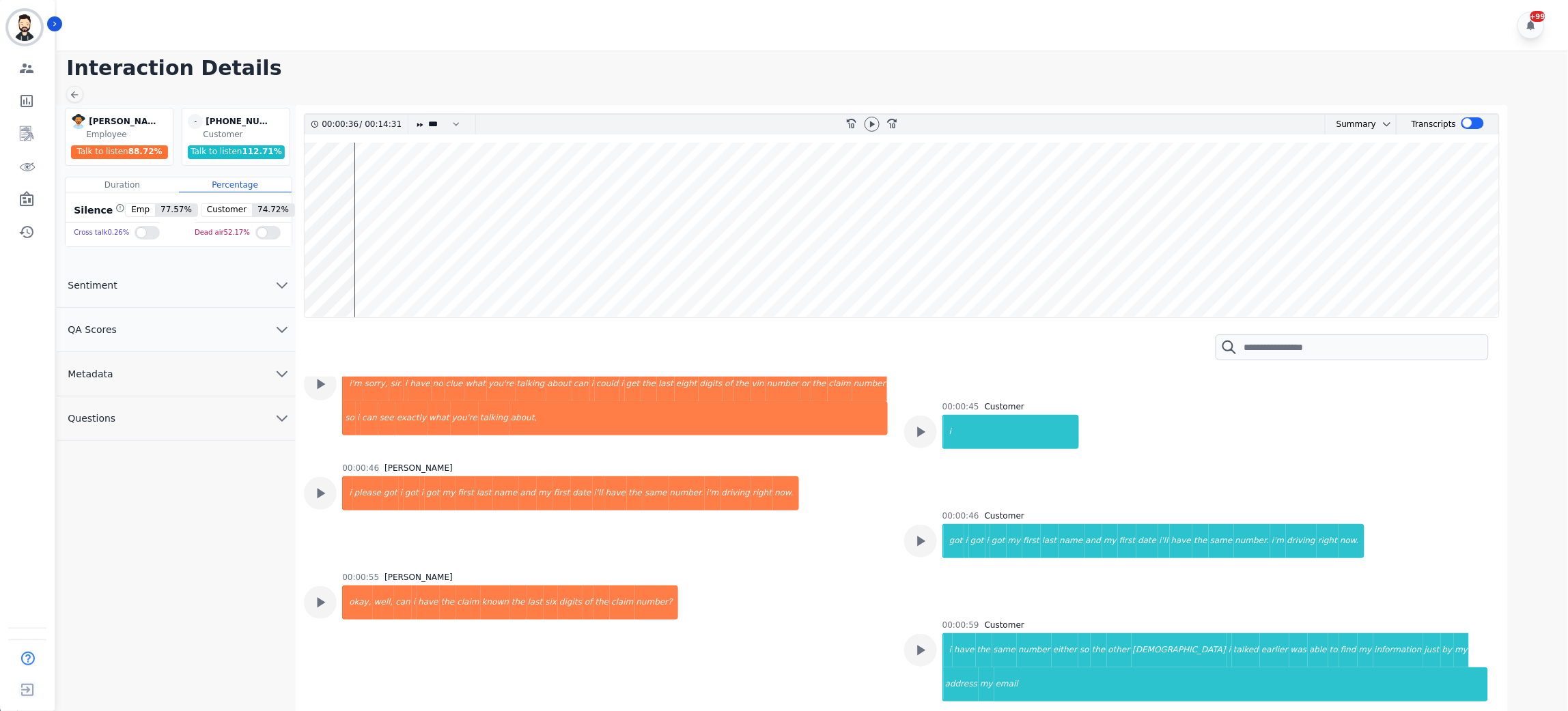
drag, startPoint x: 355, startPoint y: 208, endPoint x: 314, endPoint y: 211, distance: 41.1
click at [314, 211] on wave at bounding box center [902, 230] width 1194 height 175
drag, startPoint x: 314, startPoint y: 210, endPoint x: 298, endPoint y: 213, distance: 16.3
click at [298, 213] on div "00:00:06 / 00:14:31 * * * **** * *** * **** rewind-10 fast-forward-10 Summary A…" at bounding box center [901, 438] width 1212 height 667
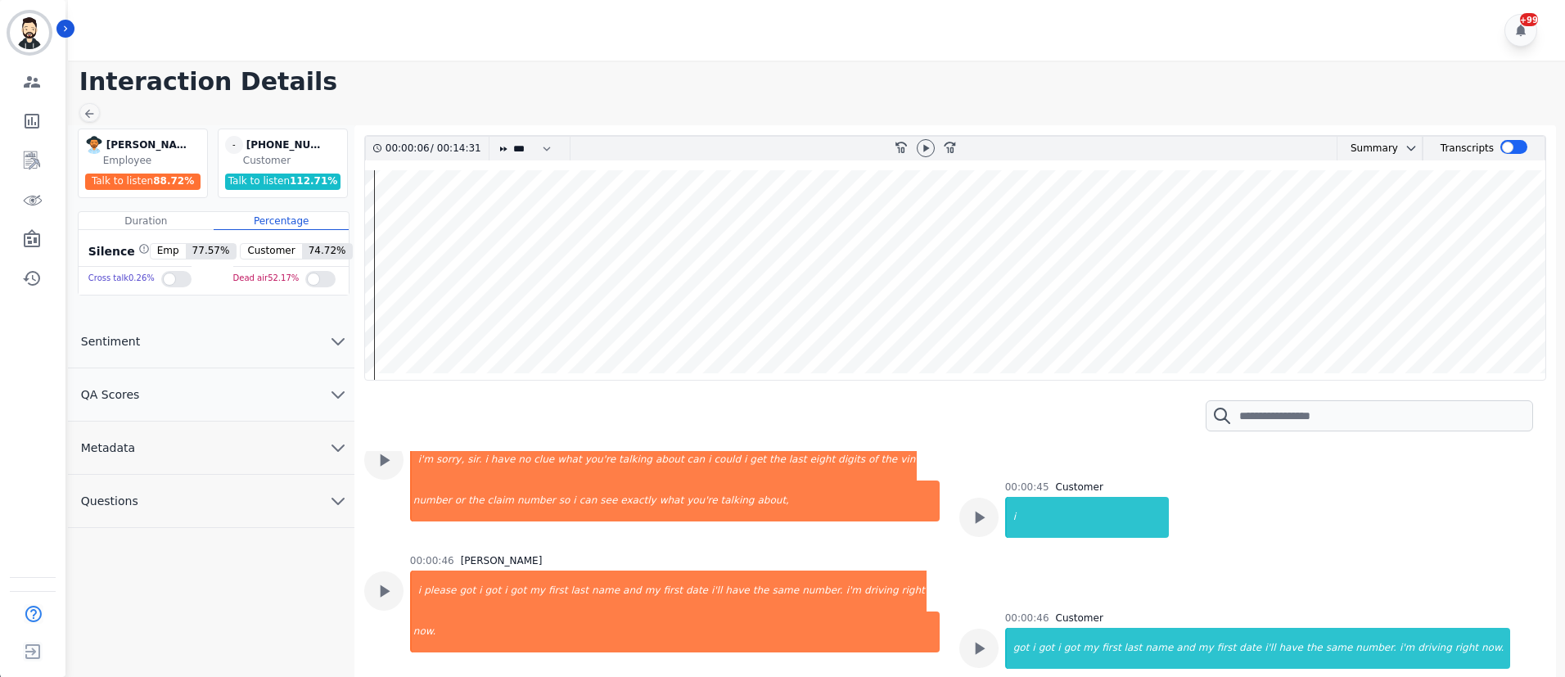
scroll to position [323, 0]
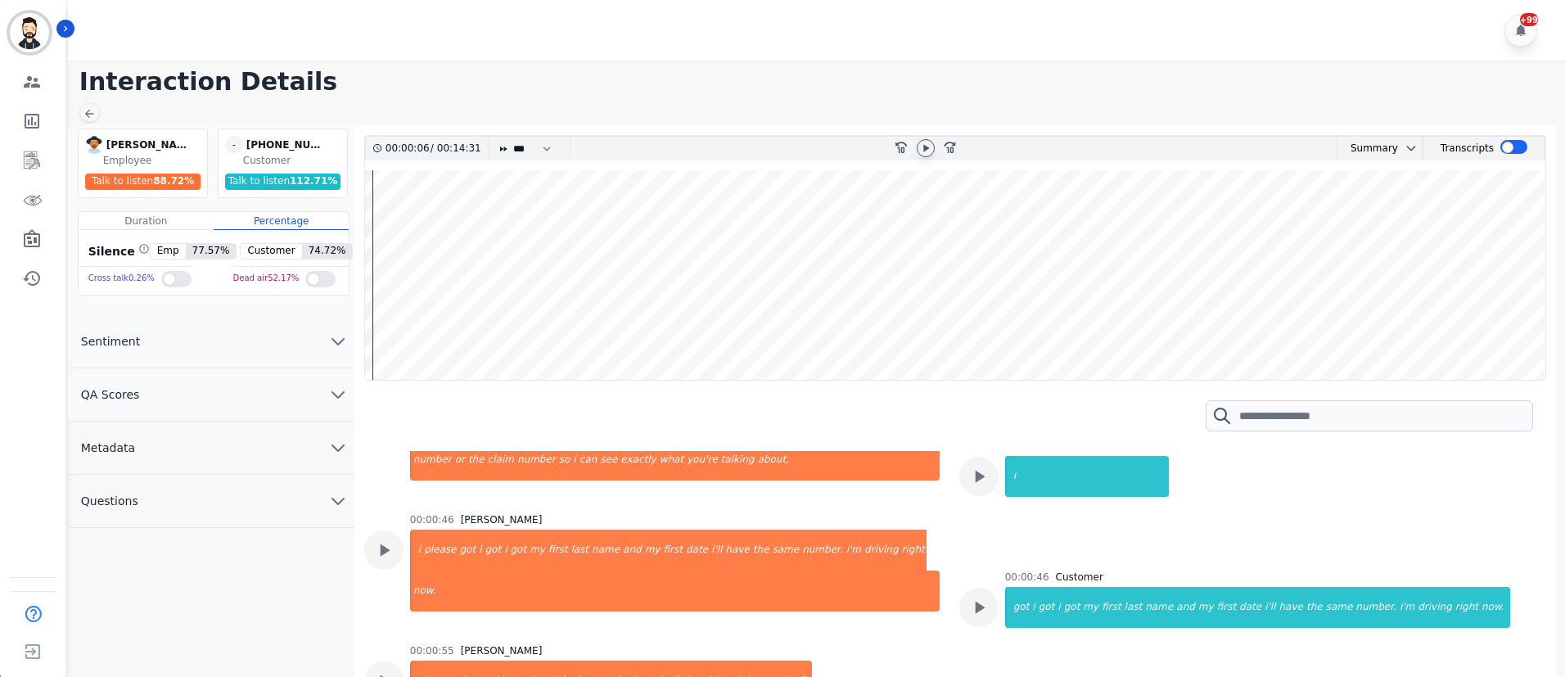
click at [928, 147] on icon at bounding box center [925, 148] width 13 height 13
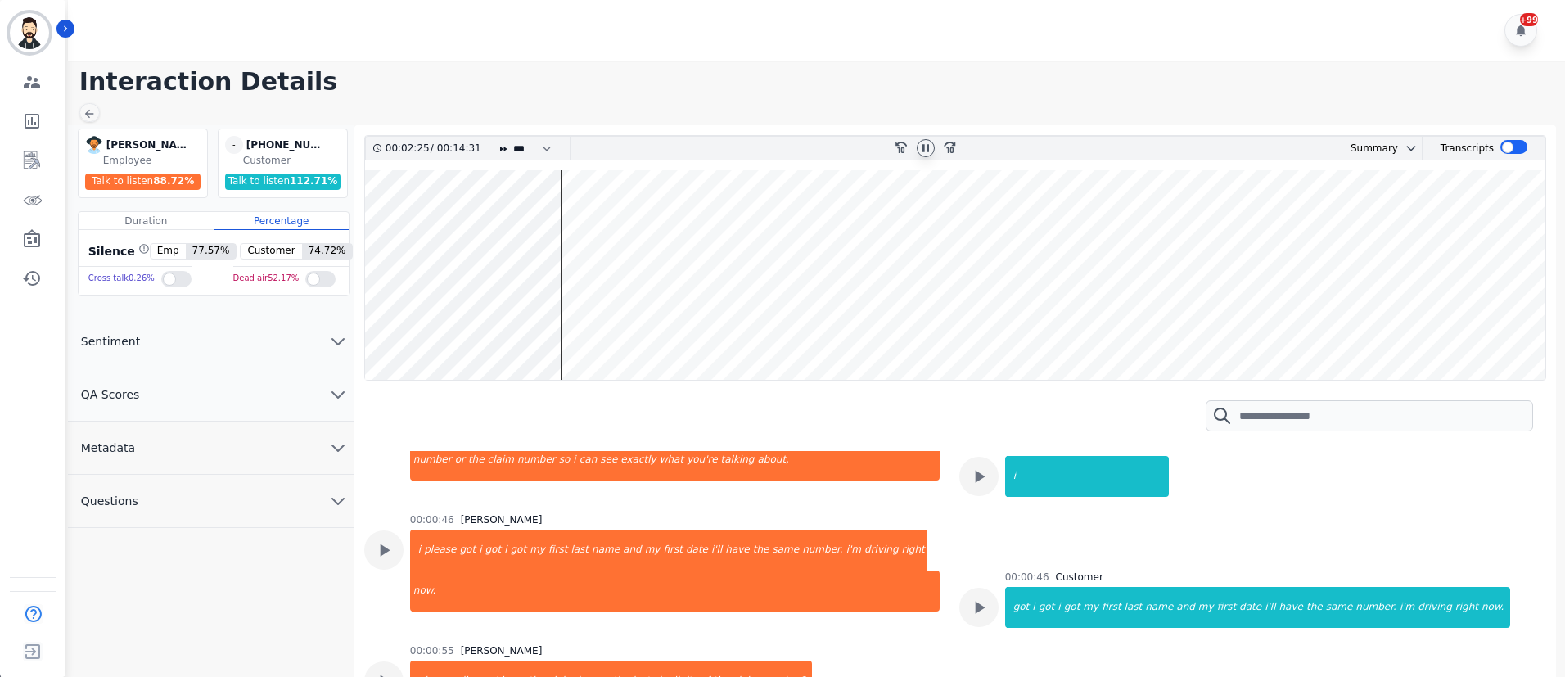
click at [927, 150] on icon at bounding box center [925, 148] width 13 height 13
click at [922, 151] on icon at bounding box center [925, 148] width 13 height 13
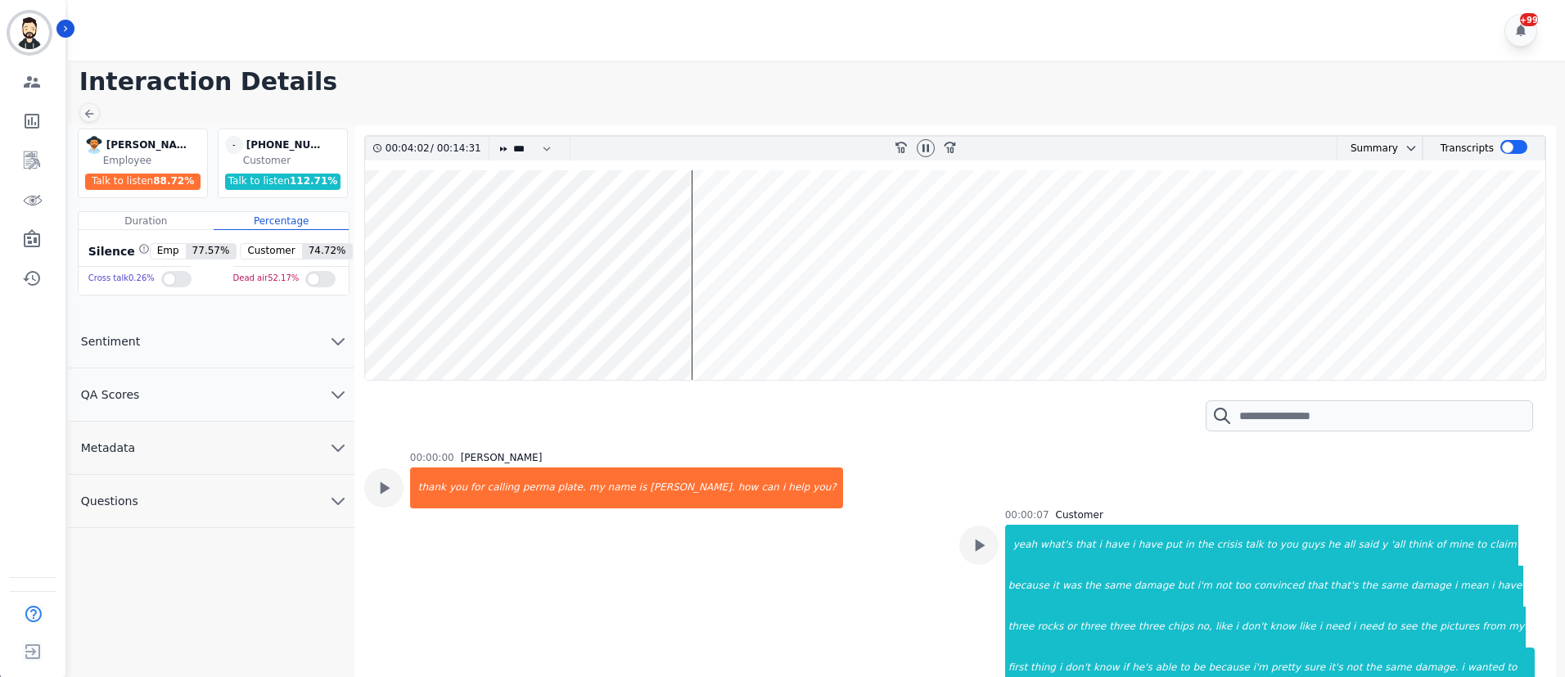
scroll to position [323, 0]
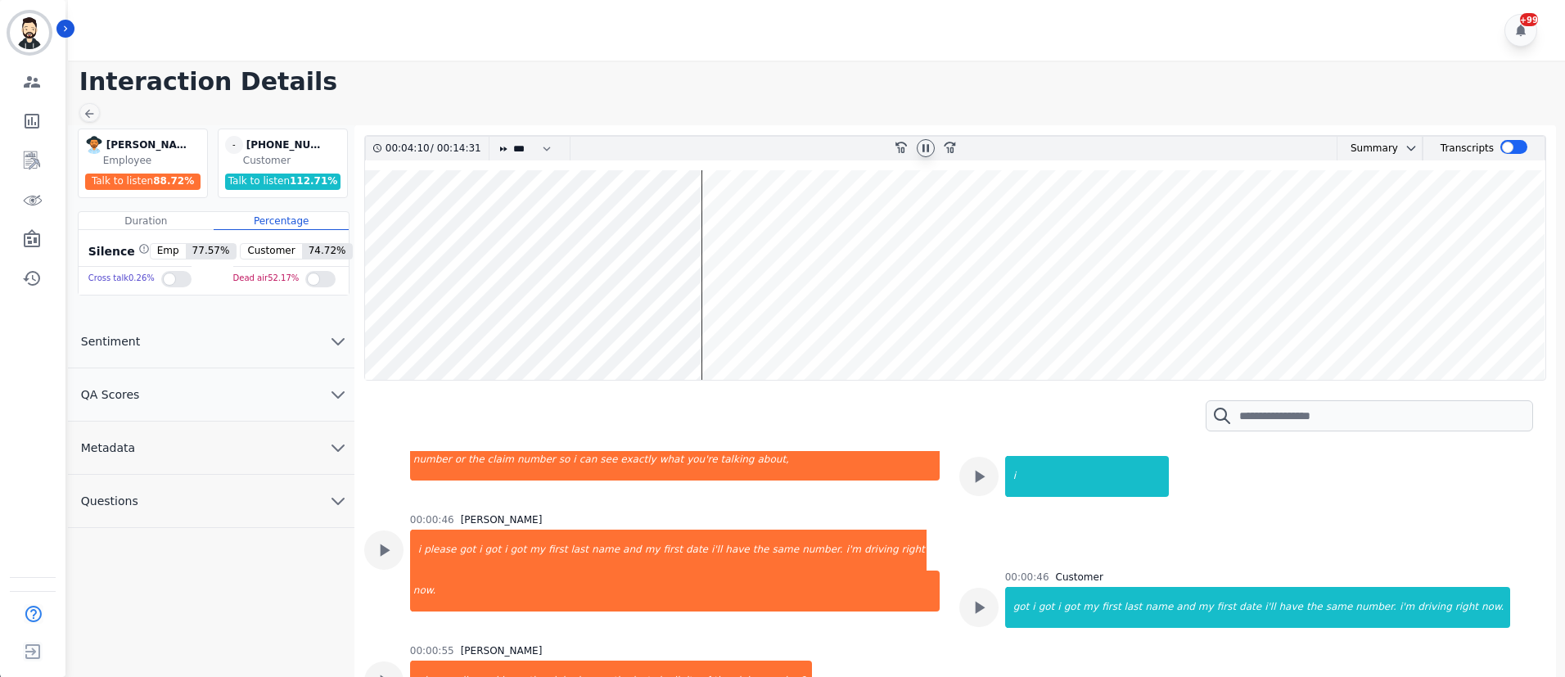
click at [930, 142] on icon at bounding box center [925, 148] width 13 height 13
click at [929, 154] on icon at bounding box center [925, 148] width 13 height 13
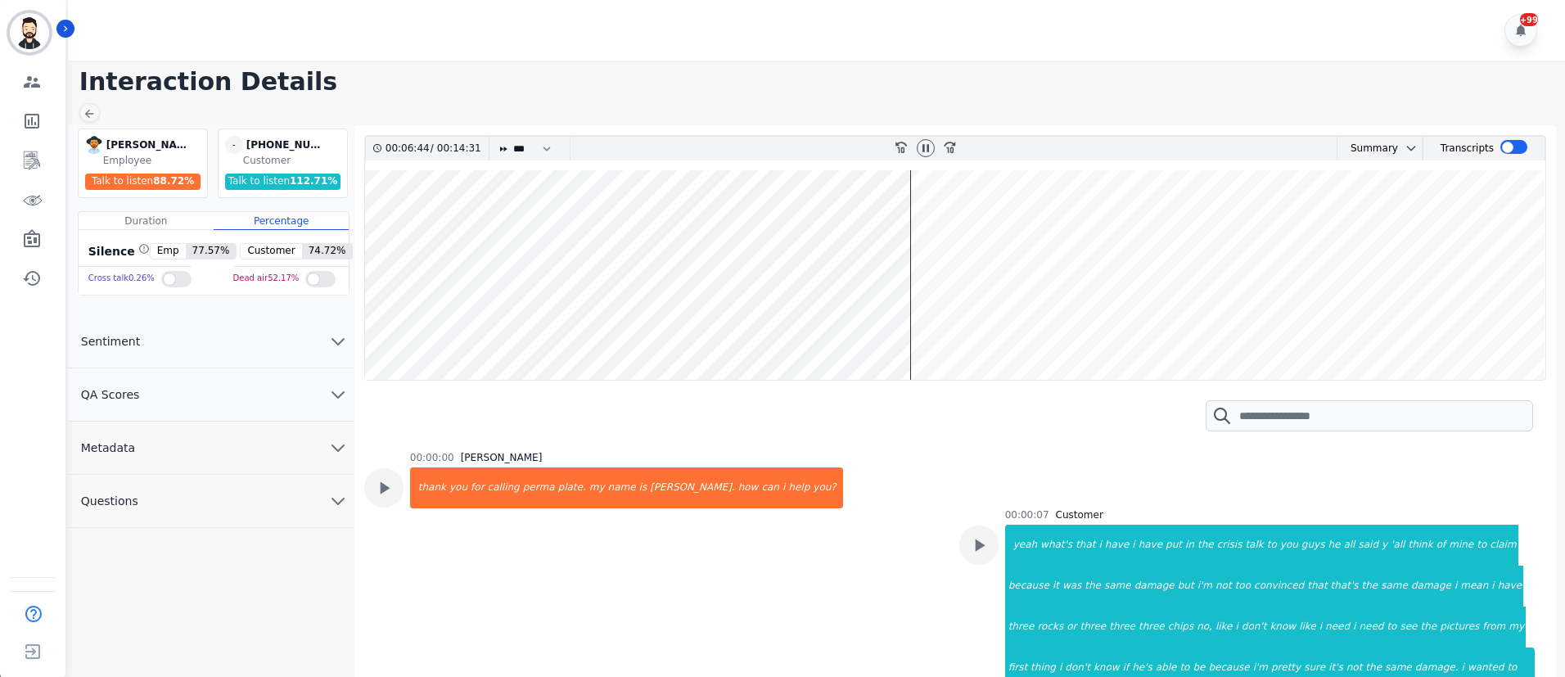
scroll to position [323, 0]
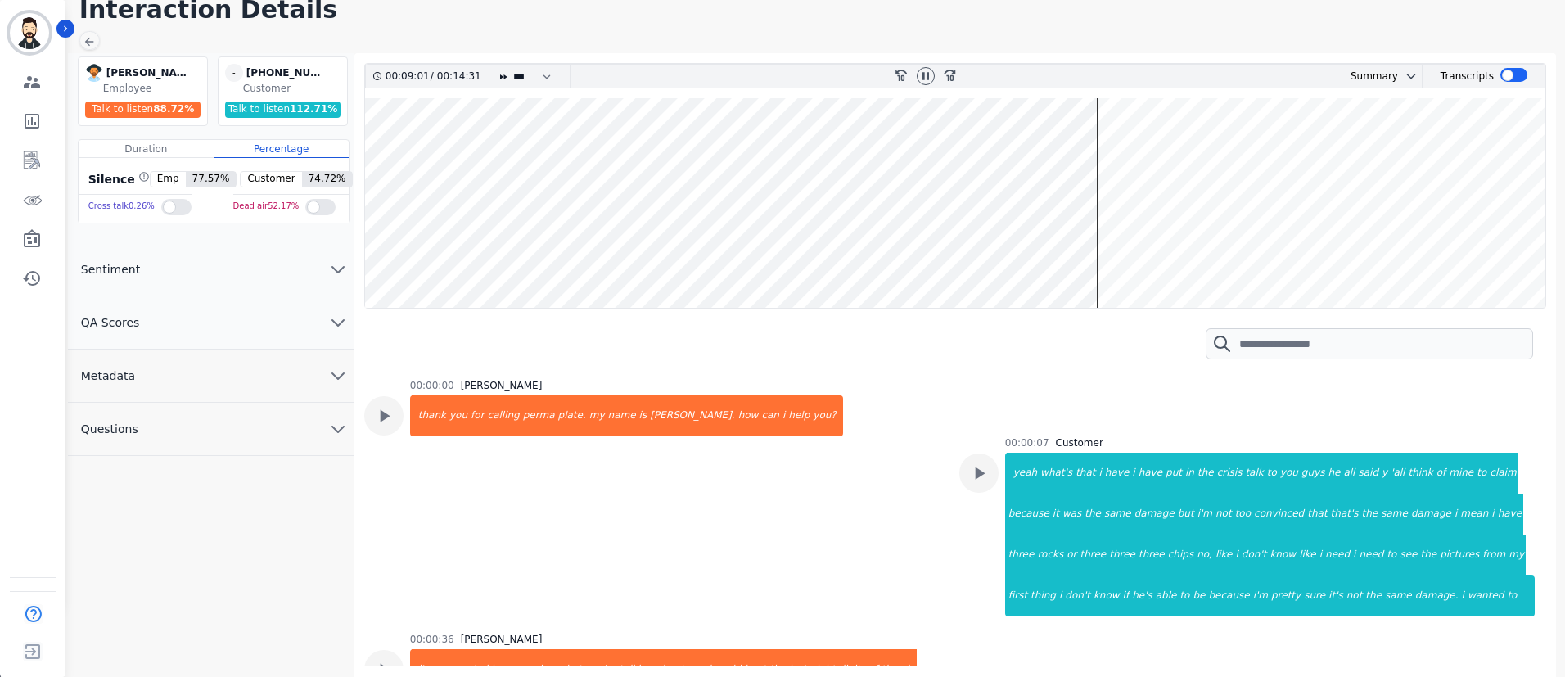
scroll to position [323, 0]
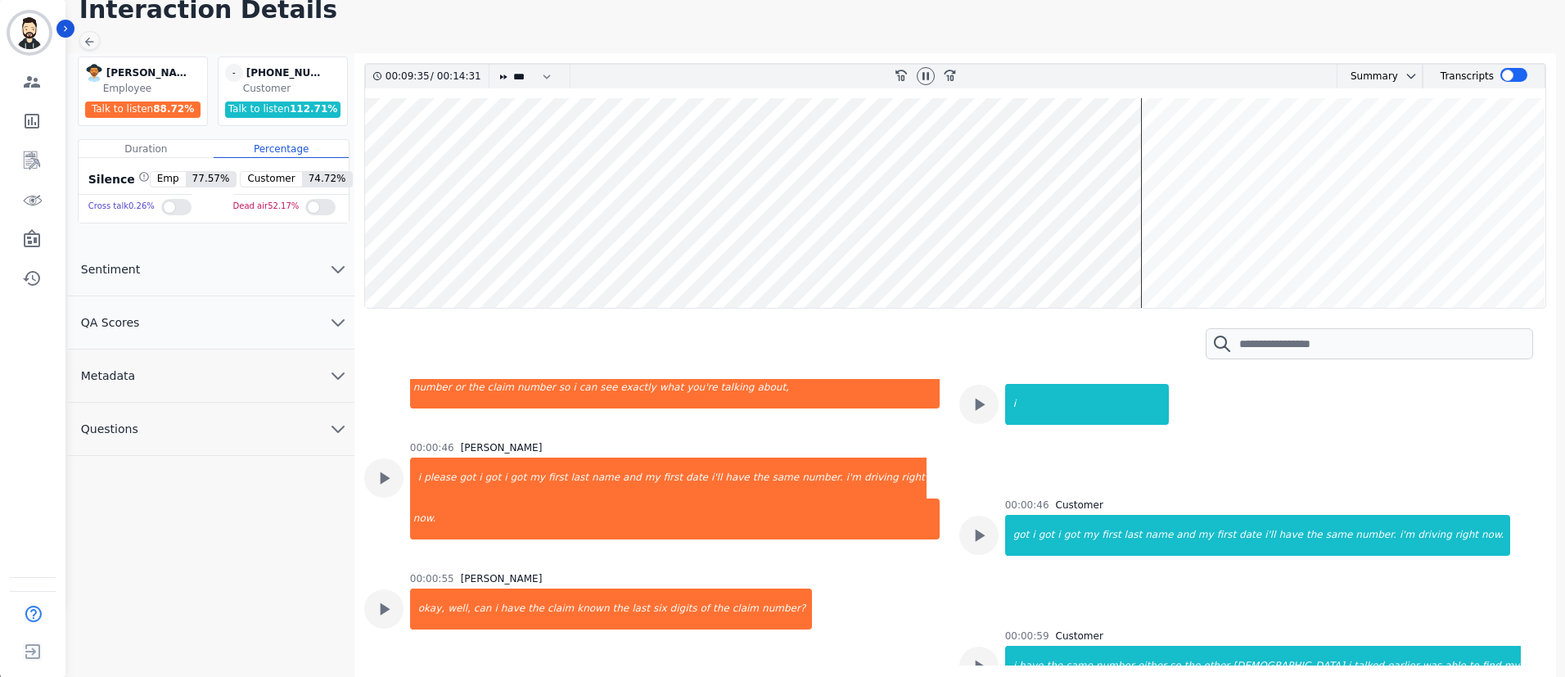
click at [924, 70] on icon at bounding box center [925, 76] width 13 height 13
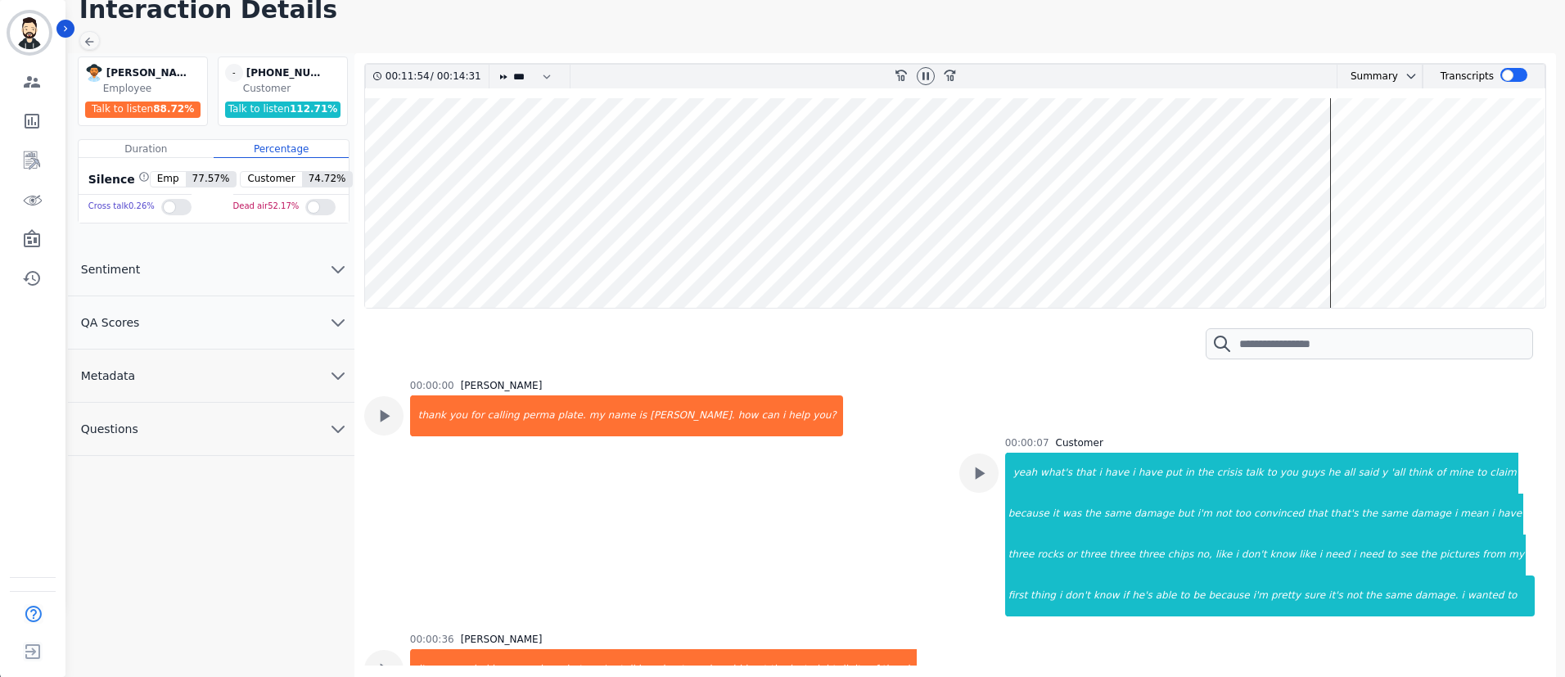
scroll to position [323, 0]
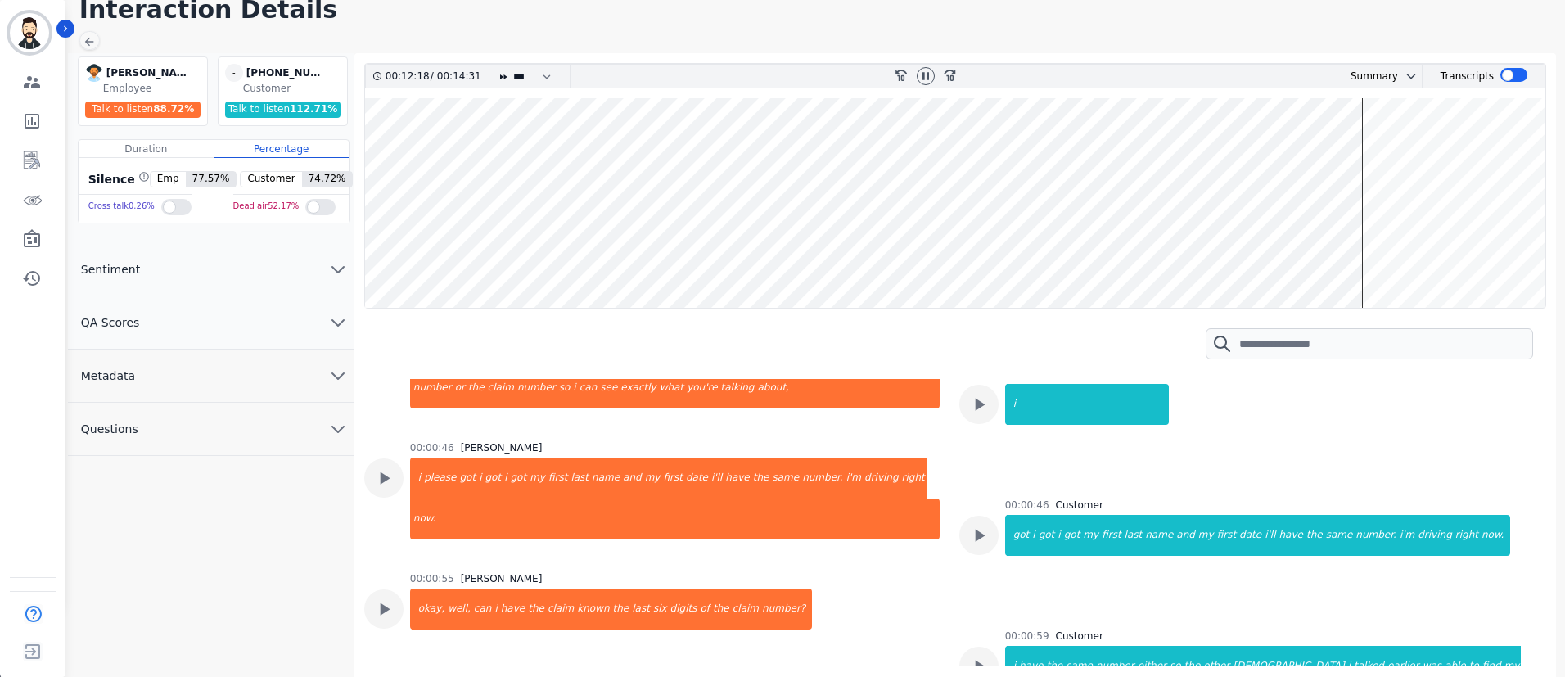
click at [927, 79] on icon at bounding box center [925, 76] width 13 height 13
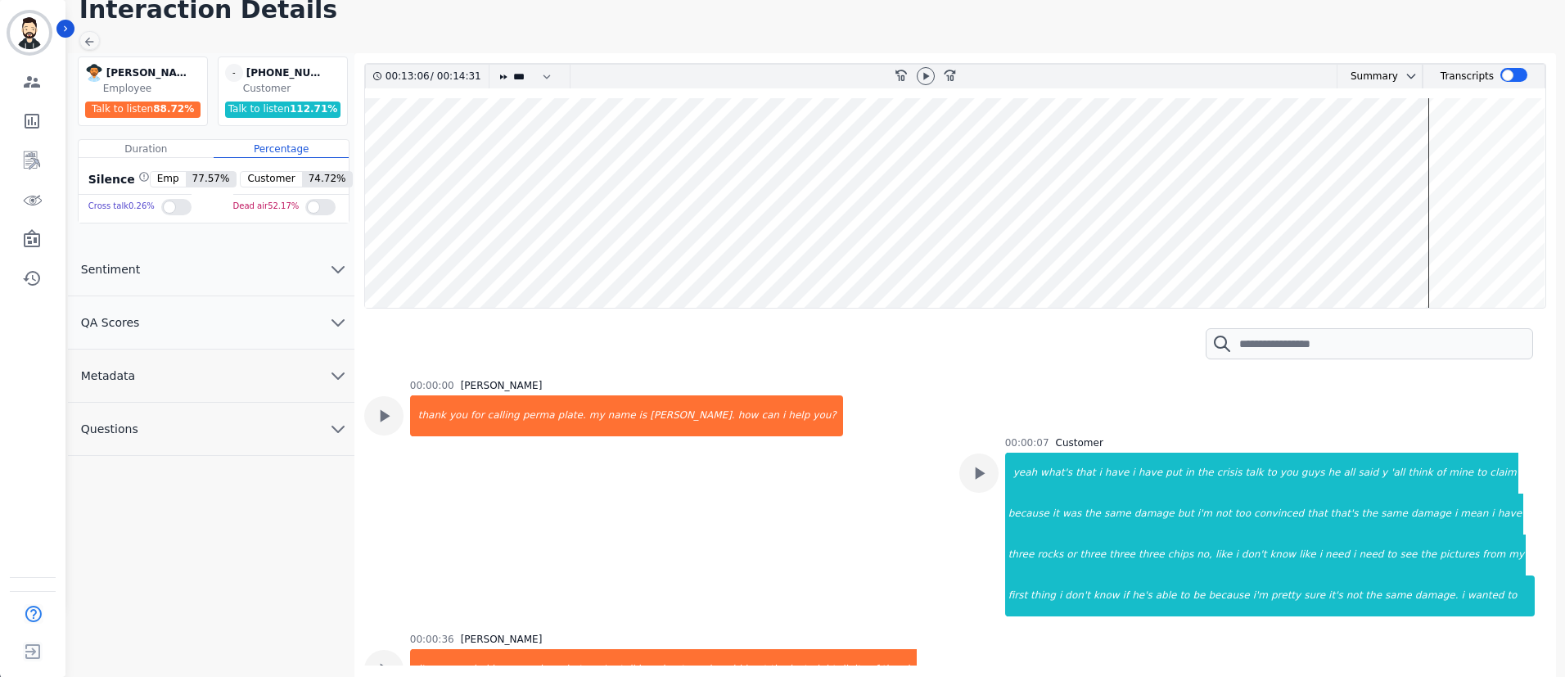
scroll to position [323, 0]
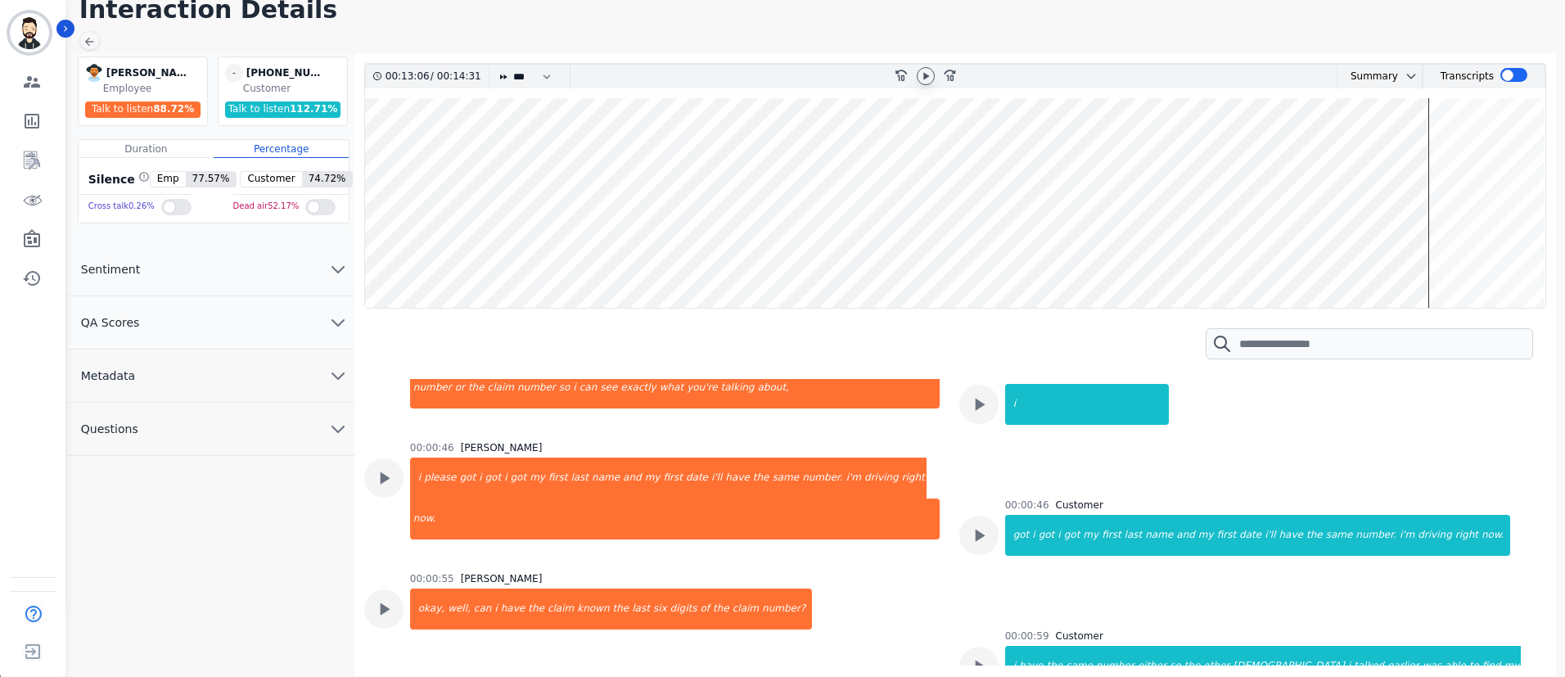
click at [921, 79] on icon at bounding box center [925, 76] width 13 height 13
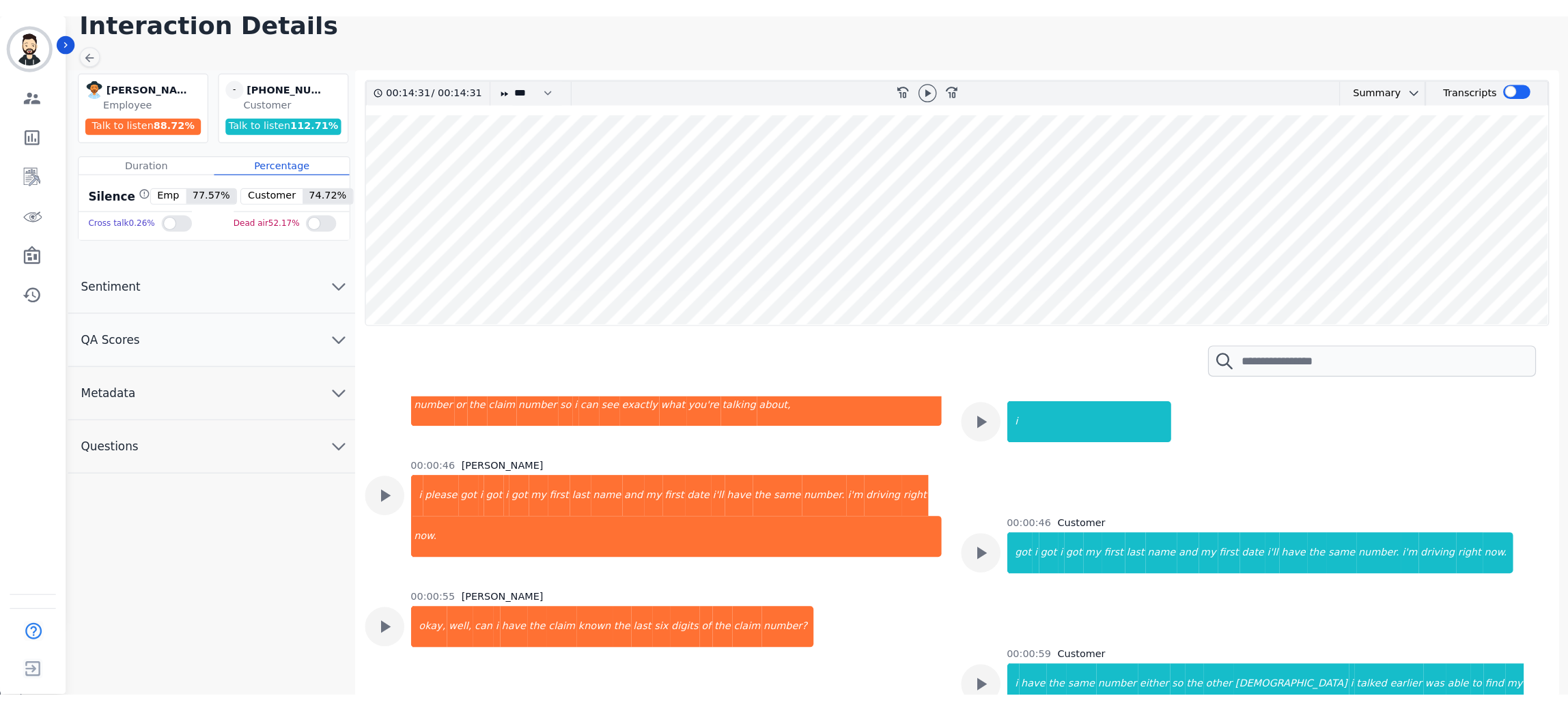
scroll to position [201, 0]
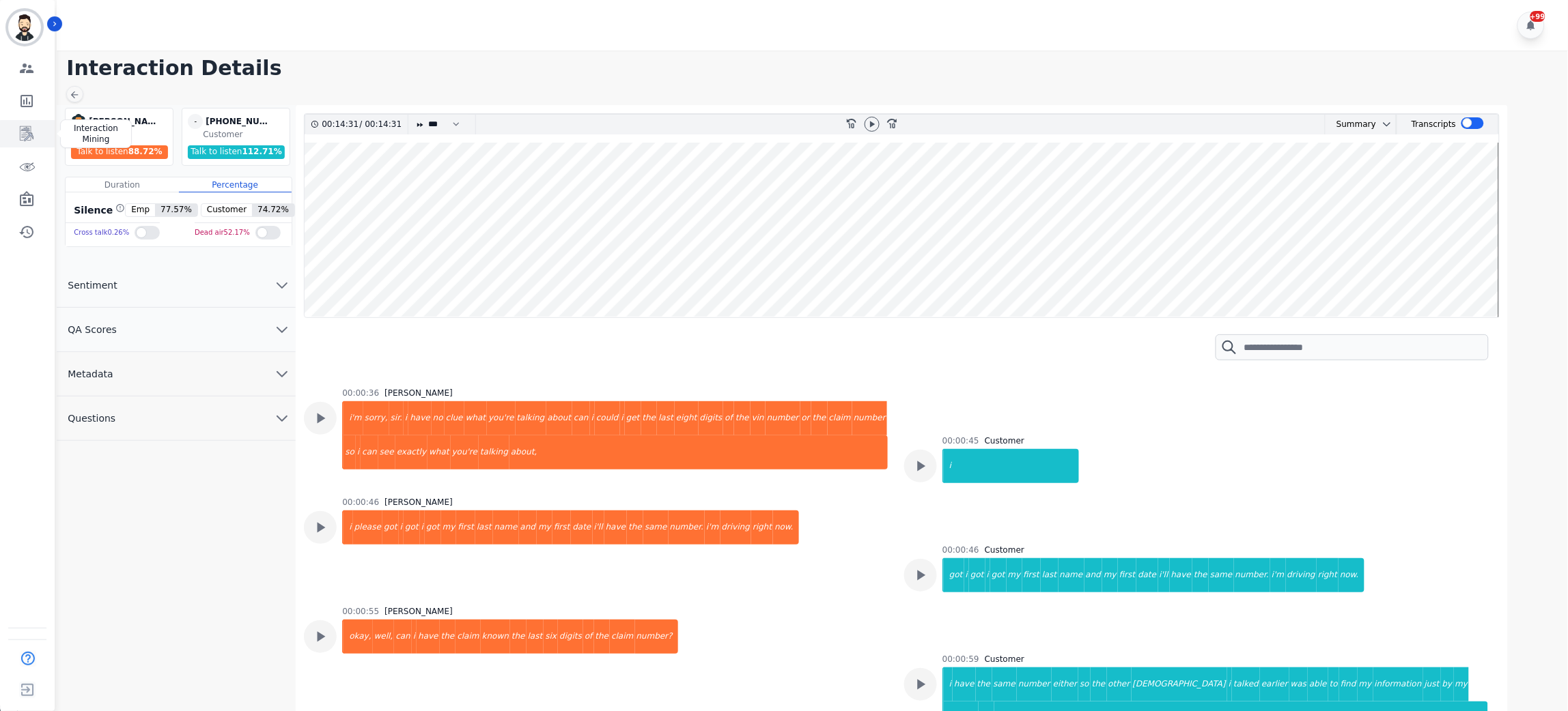
click at [27, 130] on icon "Sidebar" at bounding box center [27, 134] width 17 height 17
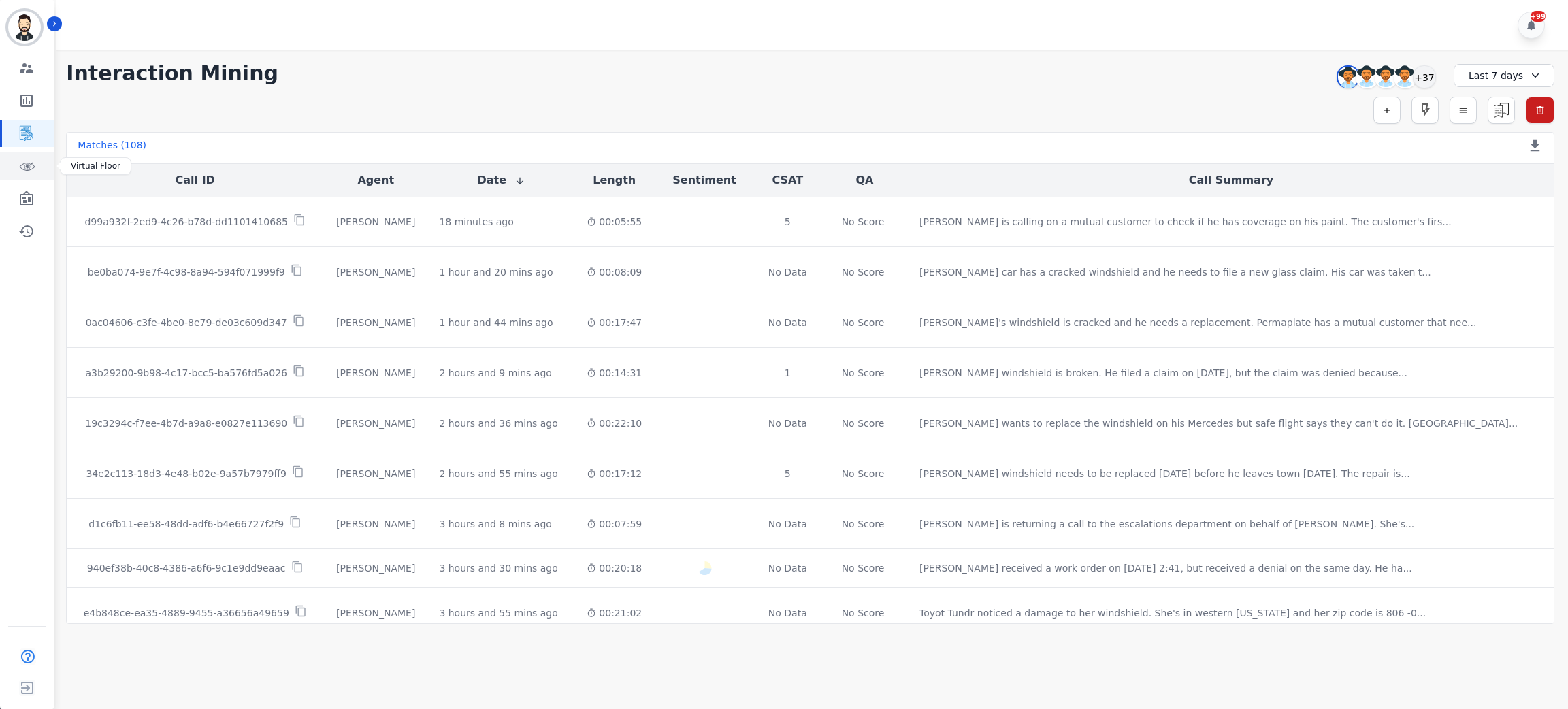
click at [23, 179] on link "Sidebar" at bounding box center [27, 165] width 52 height 27
